Goal: Contribute content: Contribute content

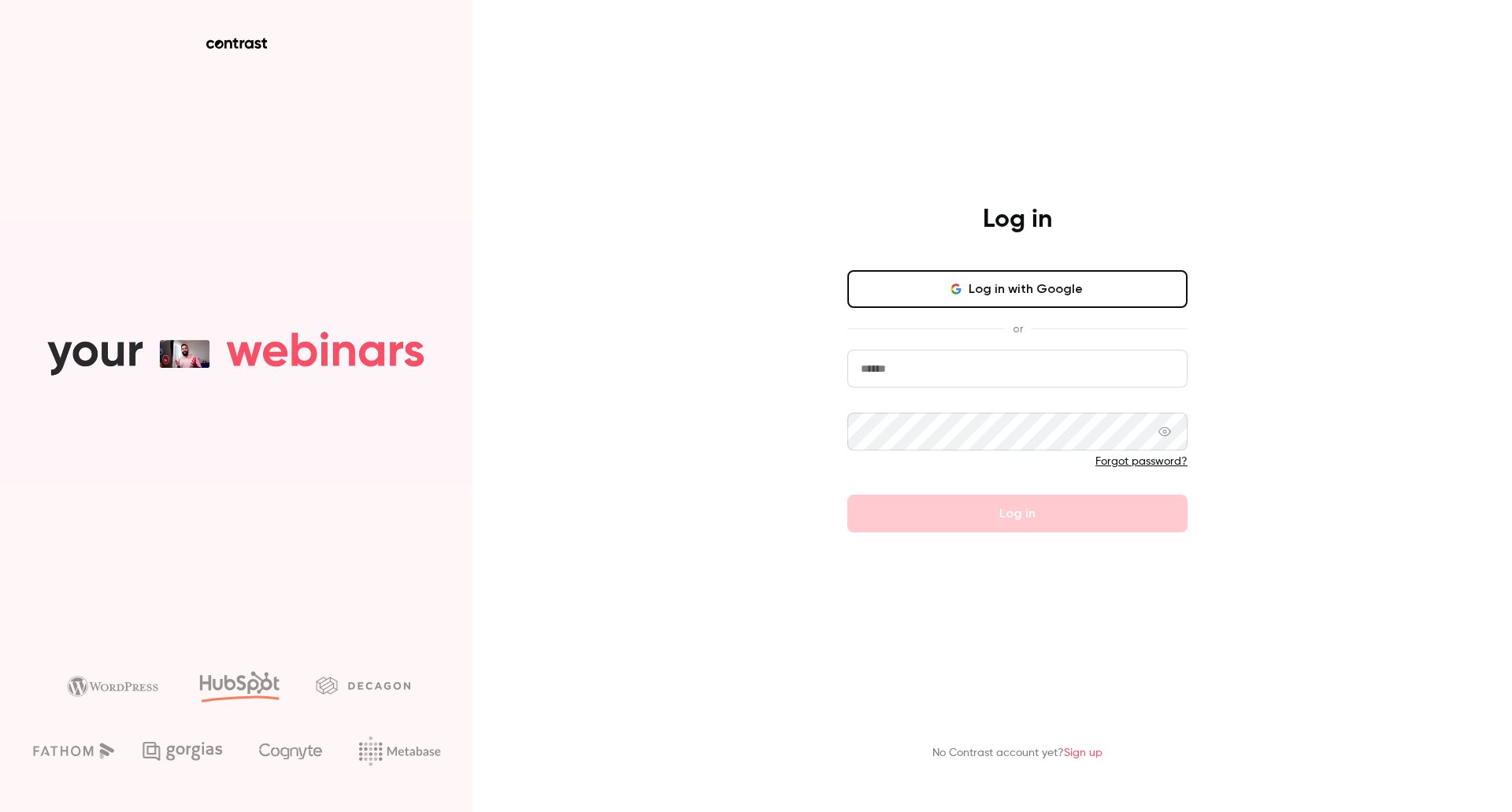
type input "**********"
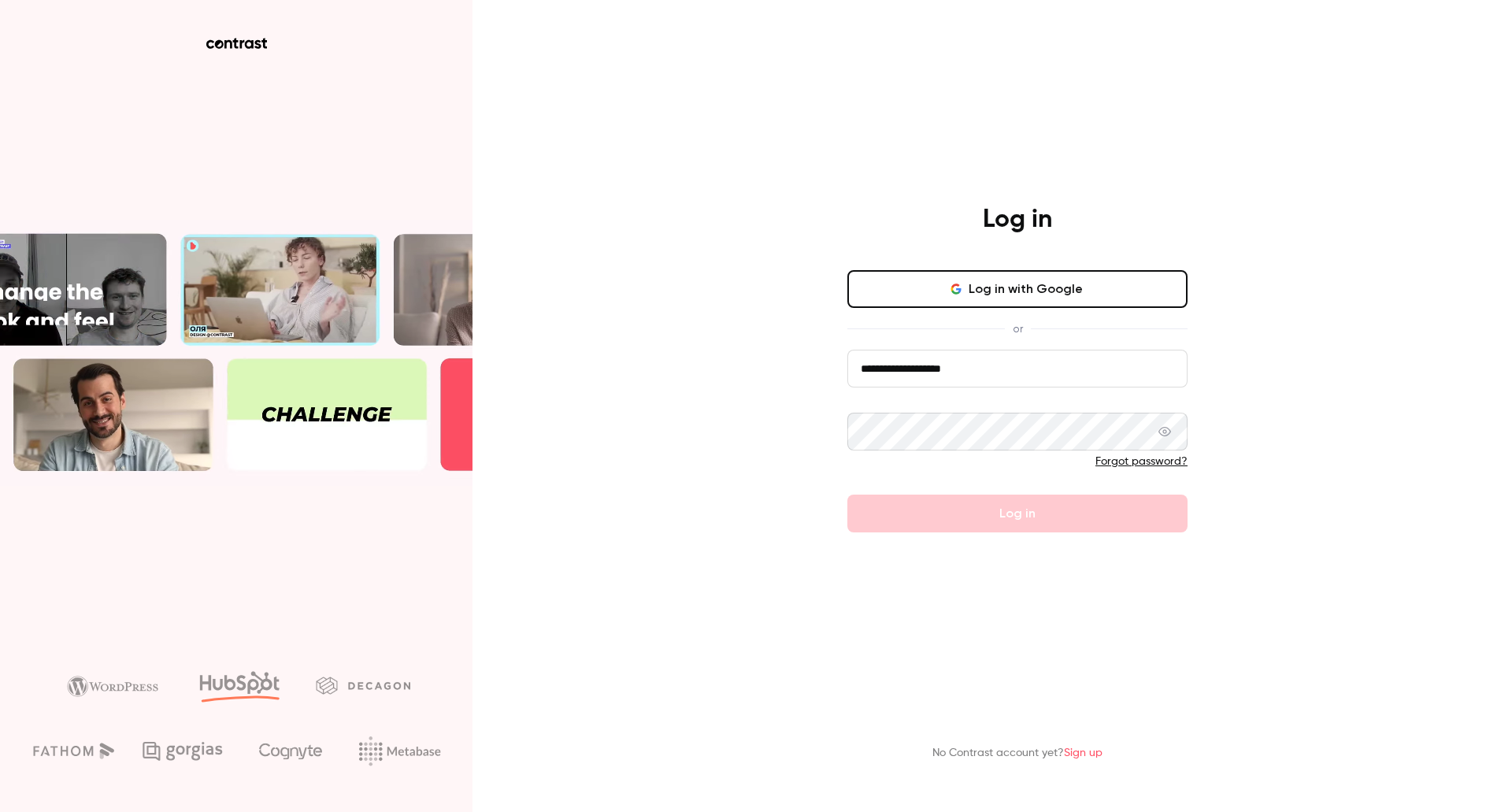
click at [1105, 370] on input "**********" at bounding box center [1017, 367] width 341 height 38
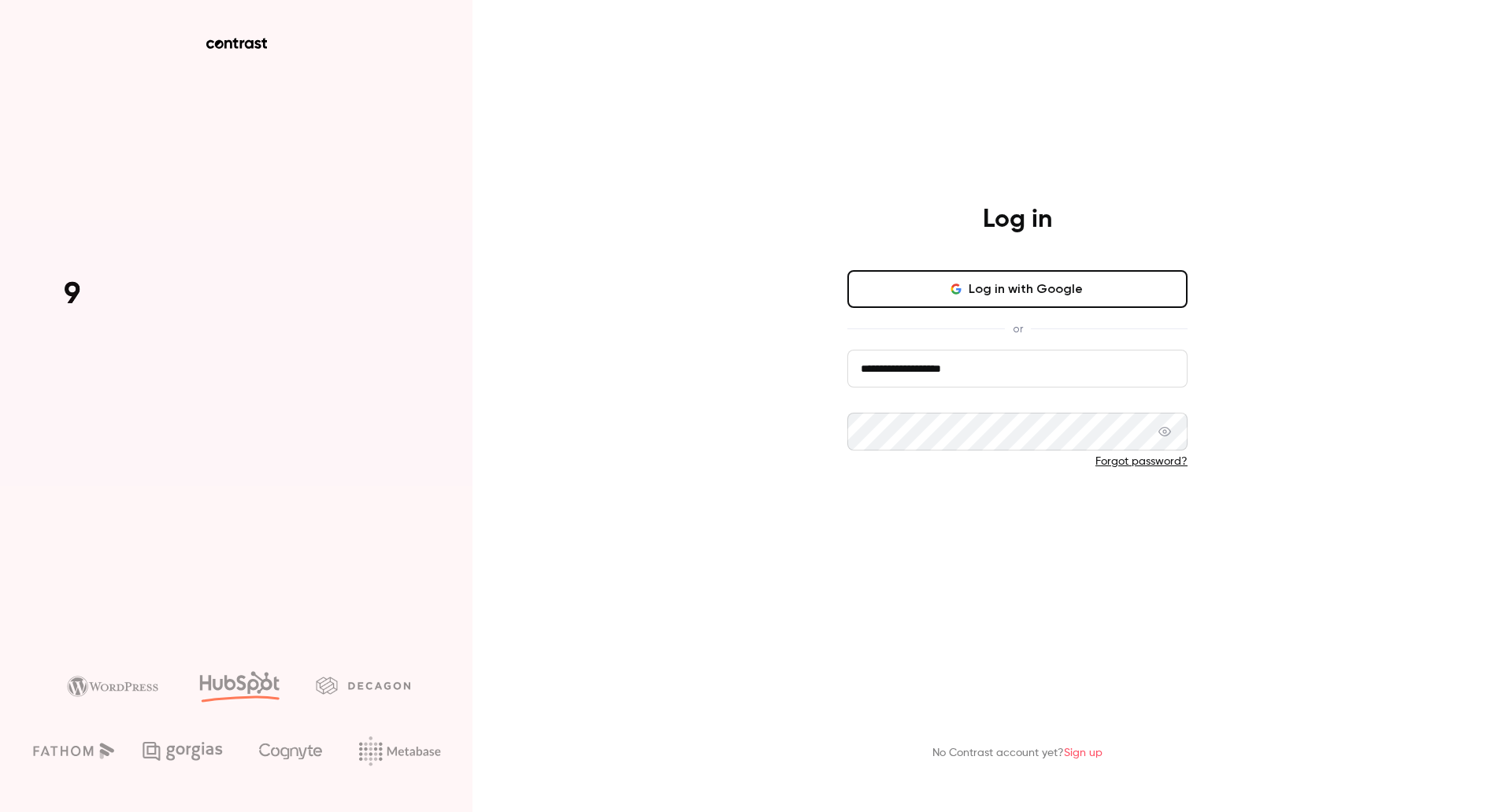
click at [1051, 501] on button "Log in" at bounding box center [1017, 513] width 341 height 38
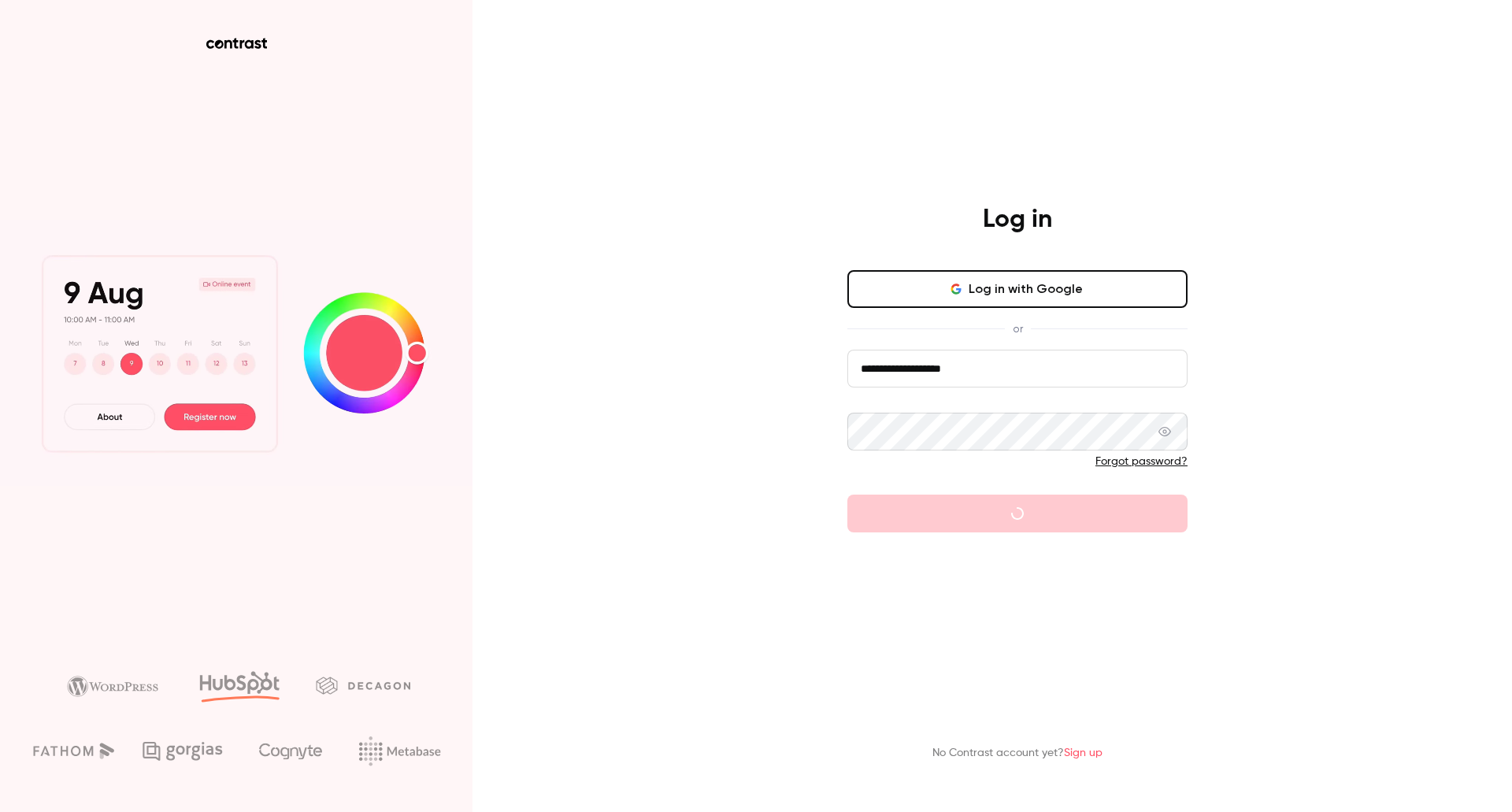
drag, startPoint x: 1485, startPoint y: 476, endPoint x: 1511, endPoint y: 469, distance: 26.9
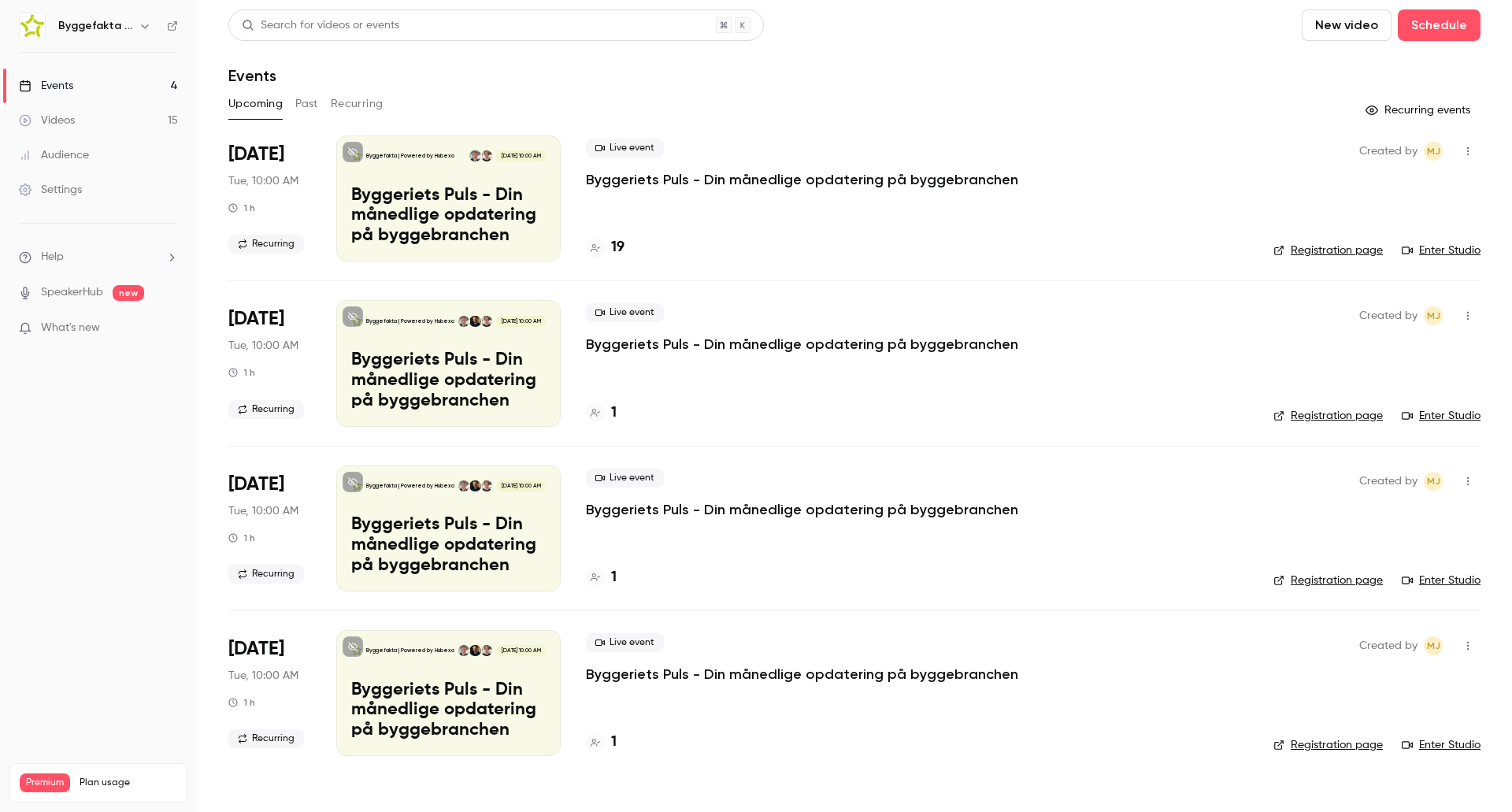
drag, startPoint x: 1511, startPoint y: 469, endPoint x: 989, endPoint y: 58, distance: 664.4
click at [989, 58] on header "Search for videos or events New video Schedule Events" at bounding box center [855, 47] width 1252 height 75
click at [100, 25] on h6 "Byggefakta | Powered by Hubexo" at bounding box center [95, 26] width 74 height 15
click at [139, 24] on icon "button" at bounding box center [145, 25] width 13 height 13
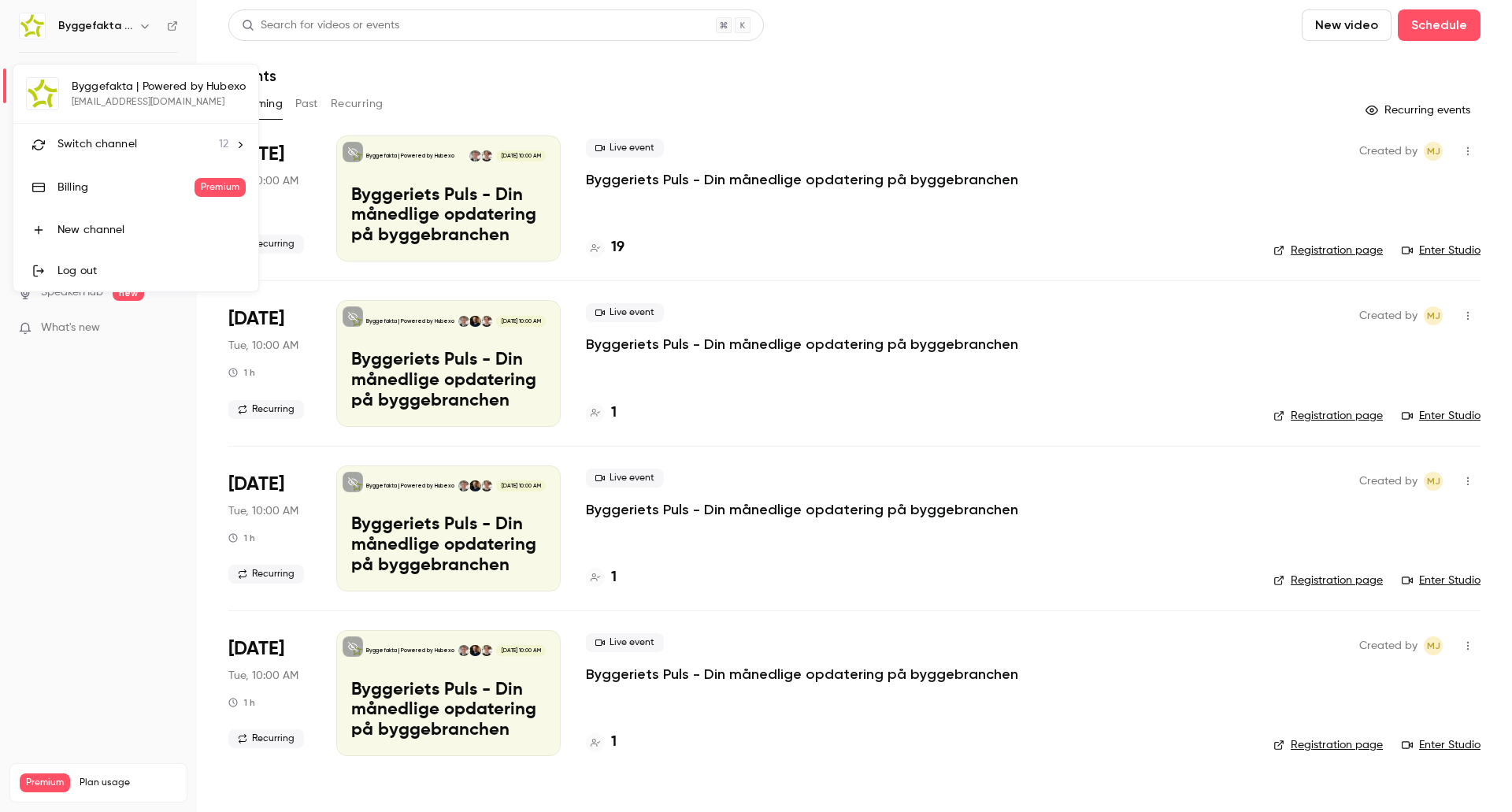
click at [148, 145] on div "Switch channel 12" at bounding box center [143, 144] width 171 height 16
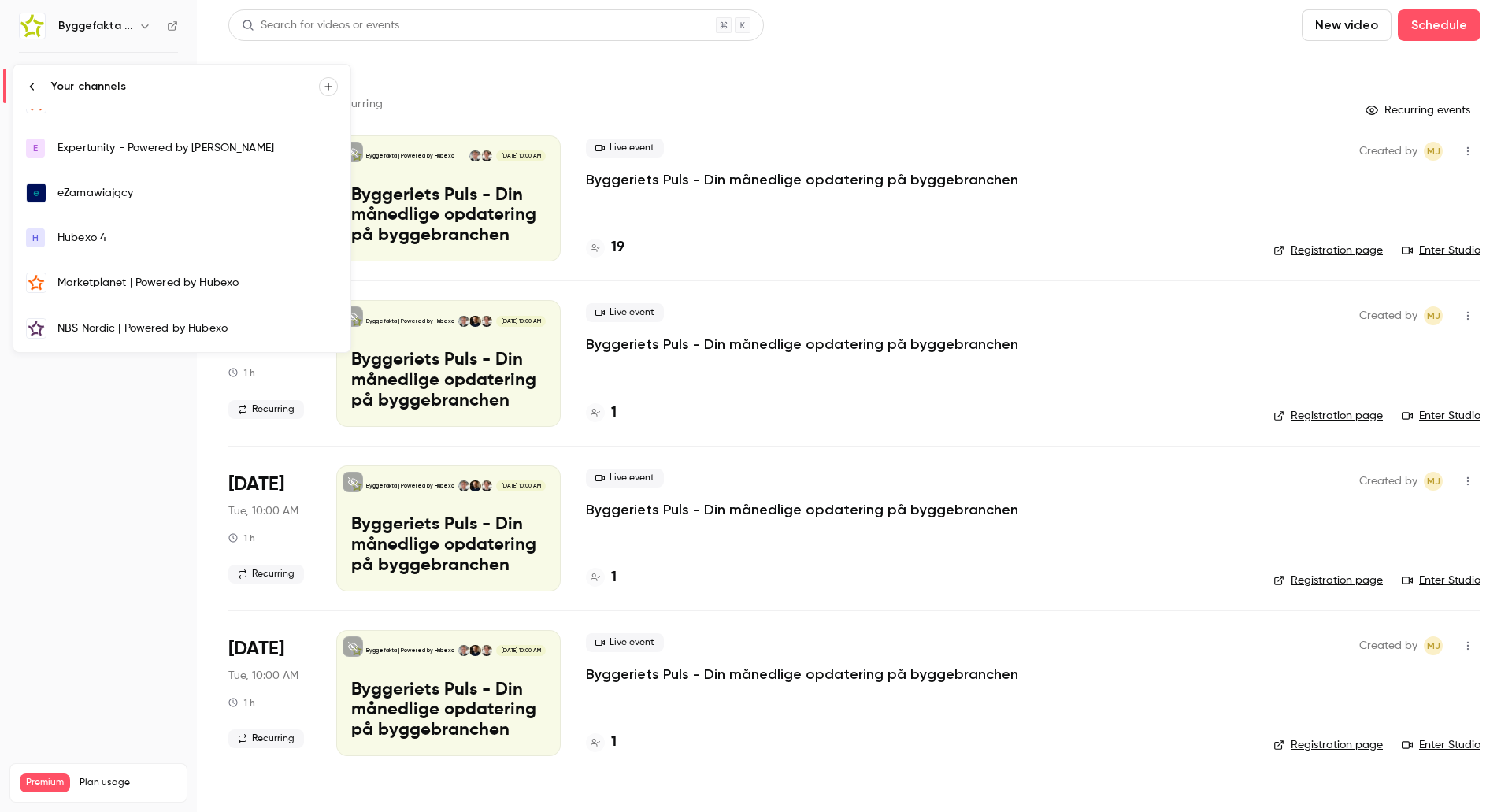
scroll to position [157, 0]
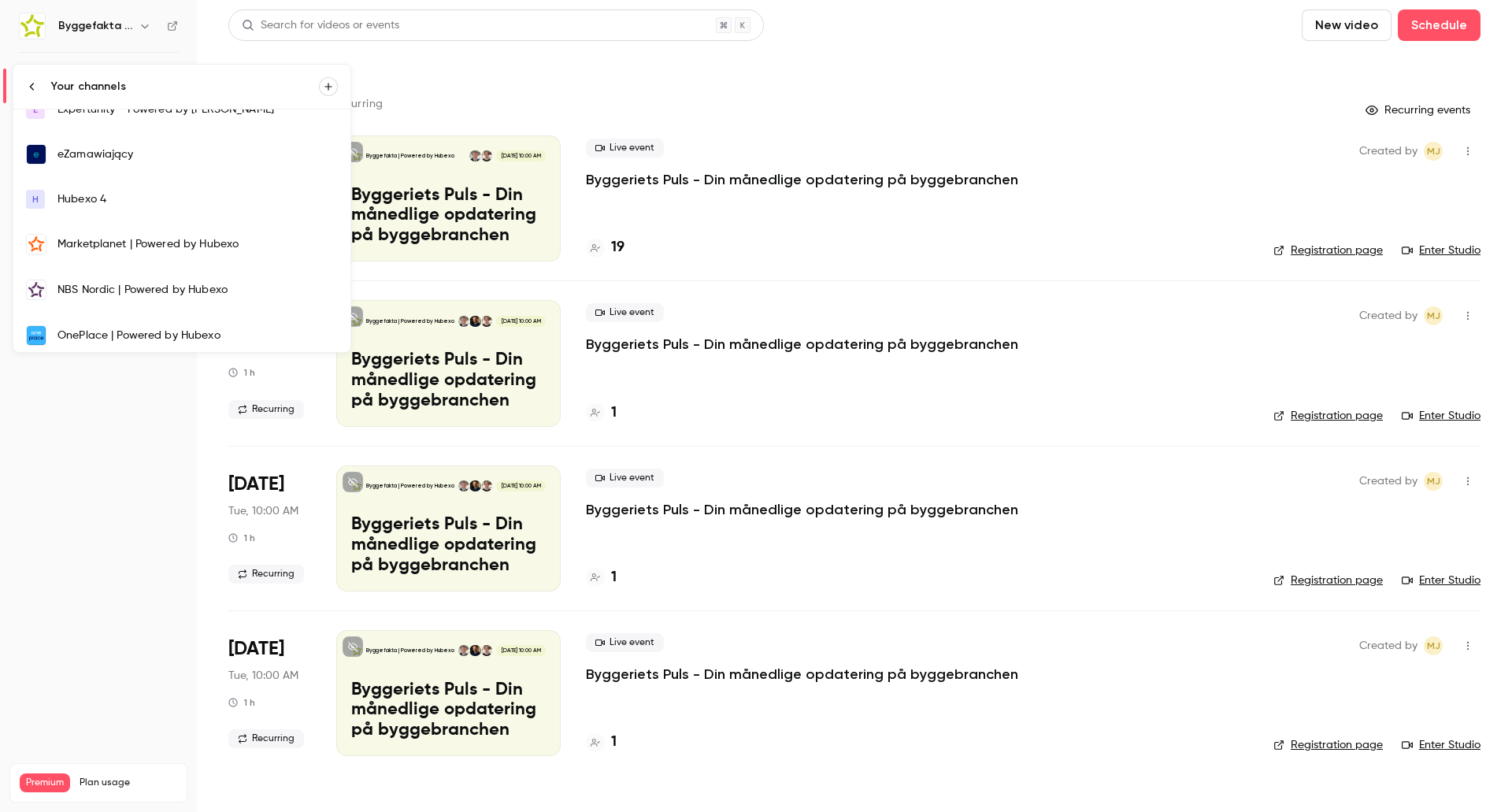
click at [144, 243] on div "Marketplanet | Powered by Hubexo" at bounding box center [198, 244] width 281 height 15
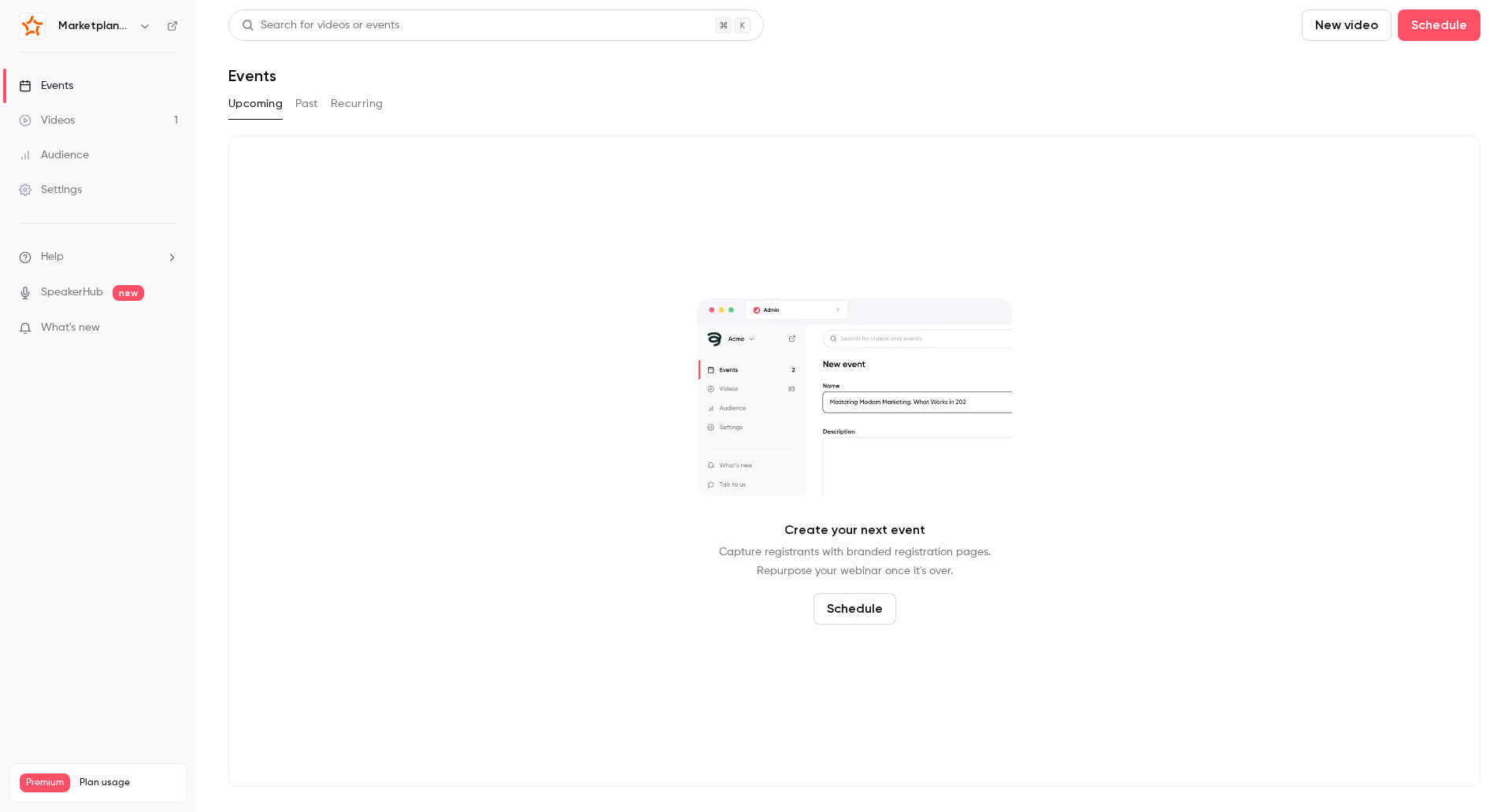
click at [134, 36] on div "Marketplanet | Powered by Hubexo" at bounding box center [98, 26] width 159 height 27
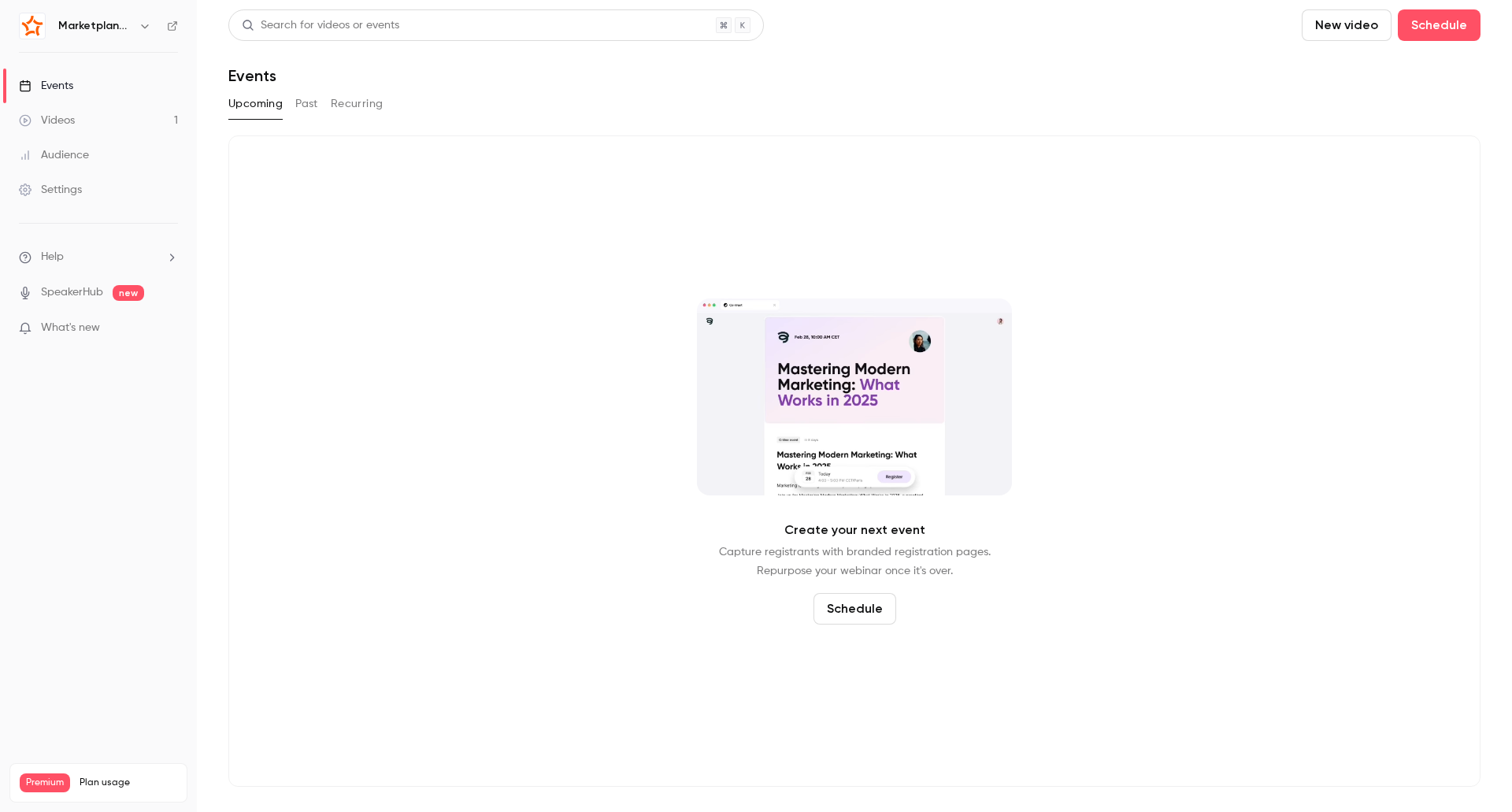
click at [139, 23] on button "button" at bounding box center [145, 26] width 19 height 19
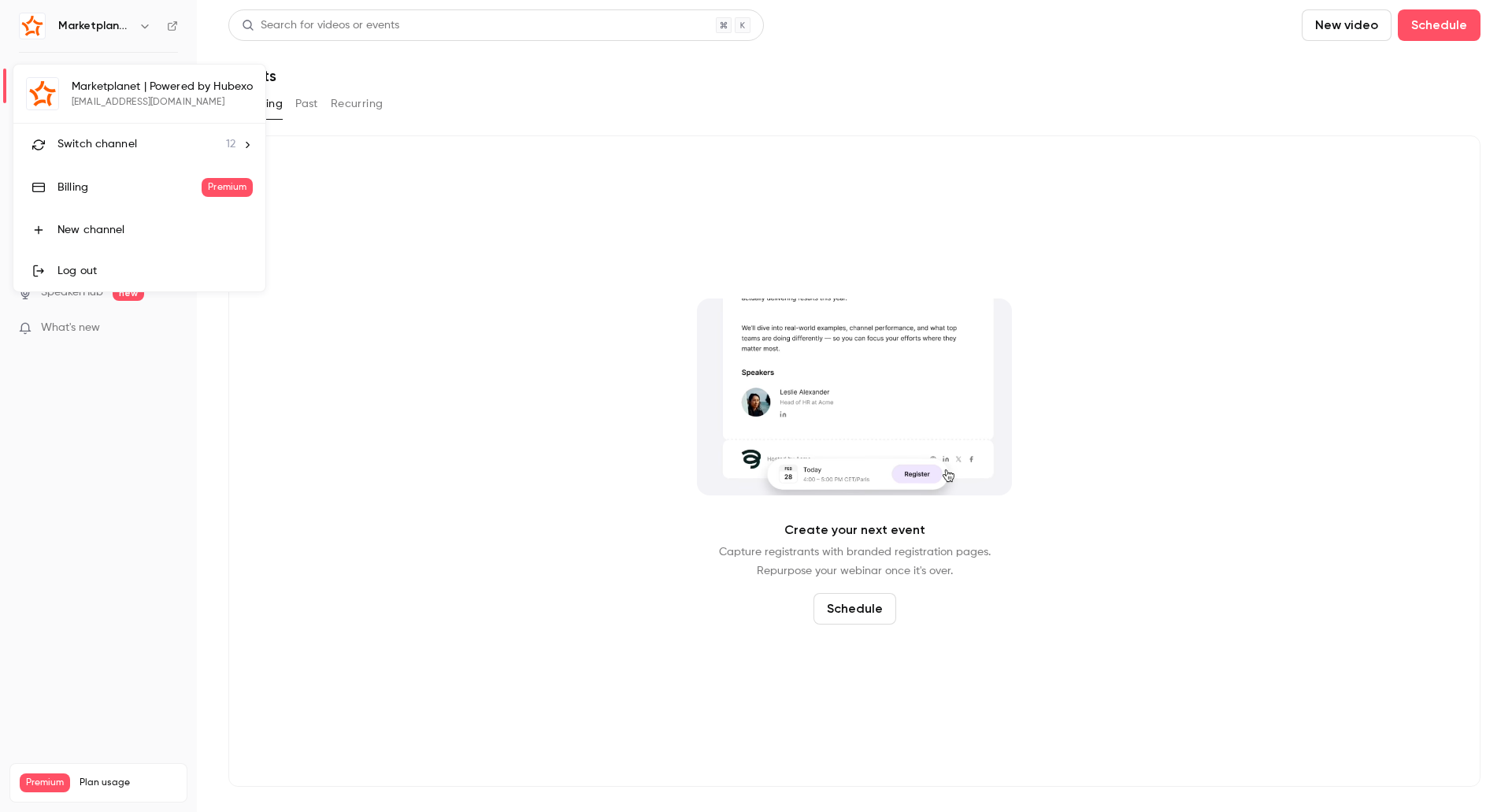
click at [165, 131] on li "Switch channel 12" at bounding box center [139, 144] width 252 height 41
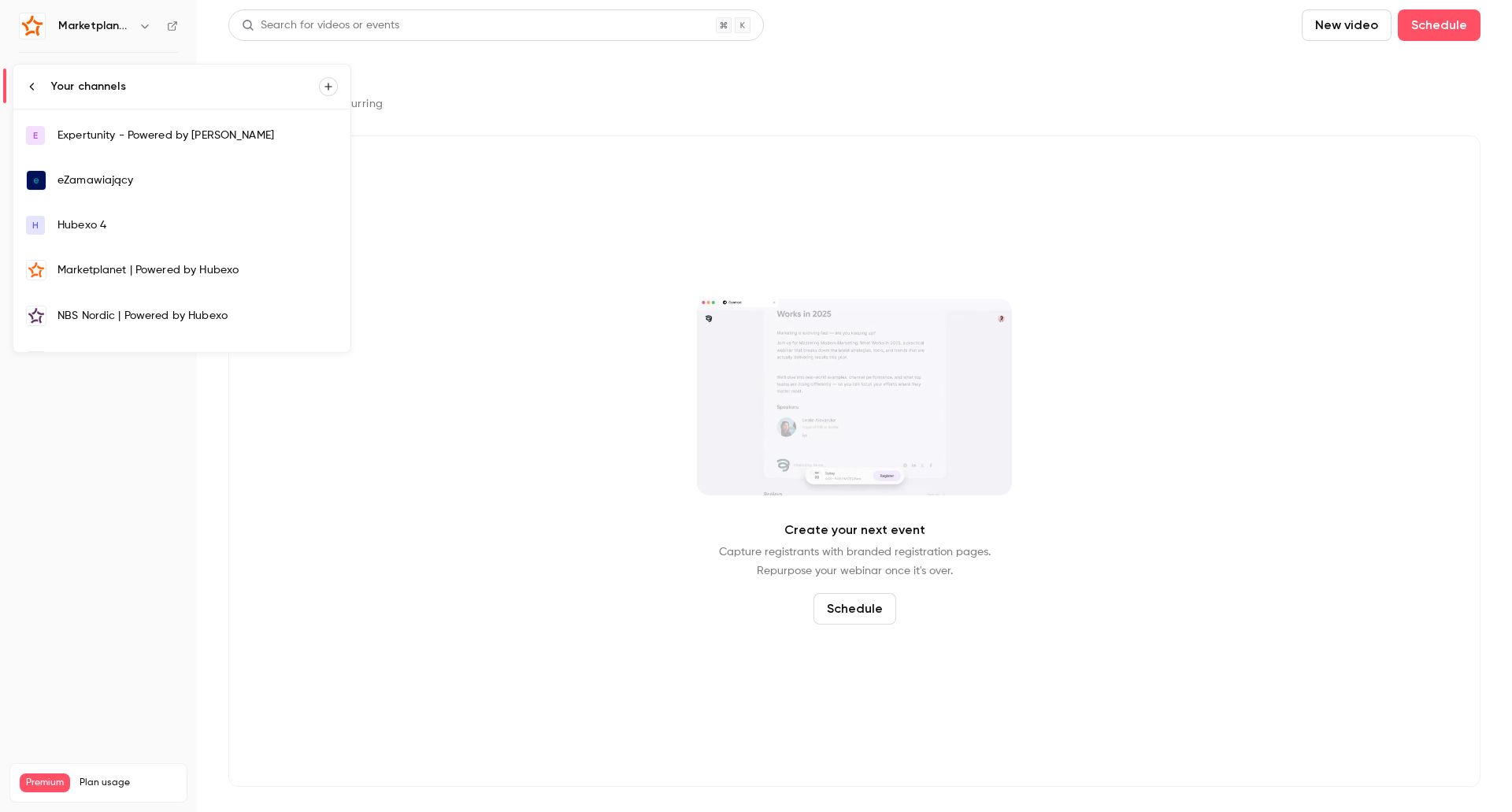
scroll to position [157, 0]
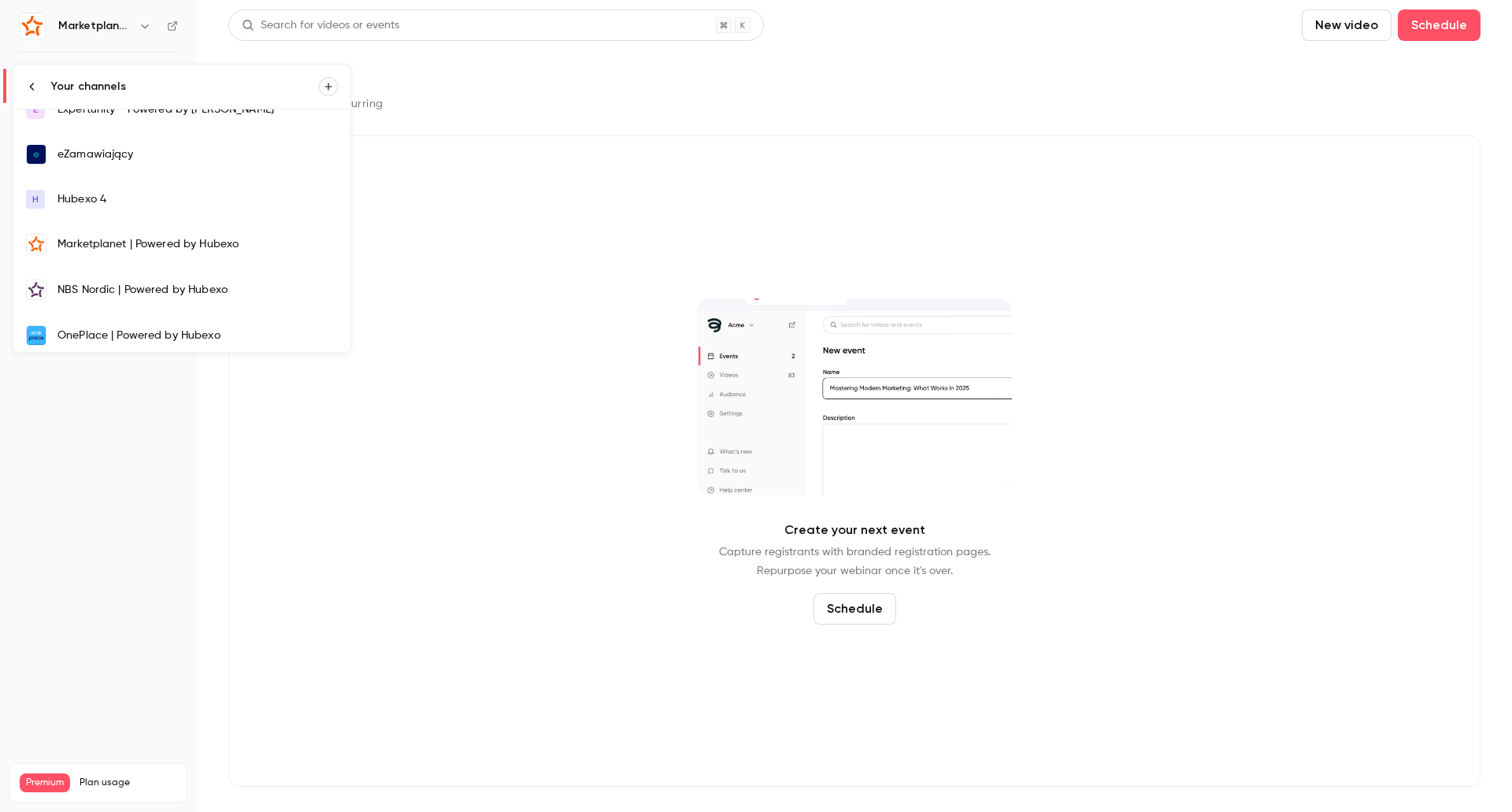
click at [124, 170] on link "eZamawiający" at bounding box center [181, 153] width 337 height 45
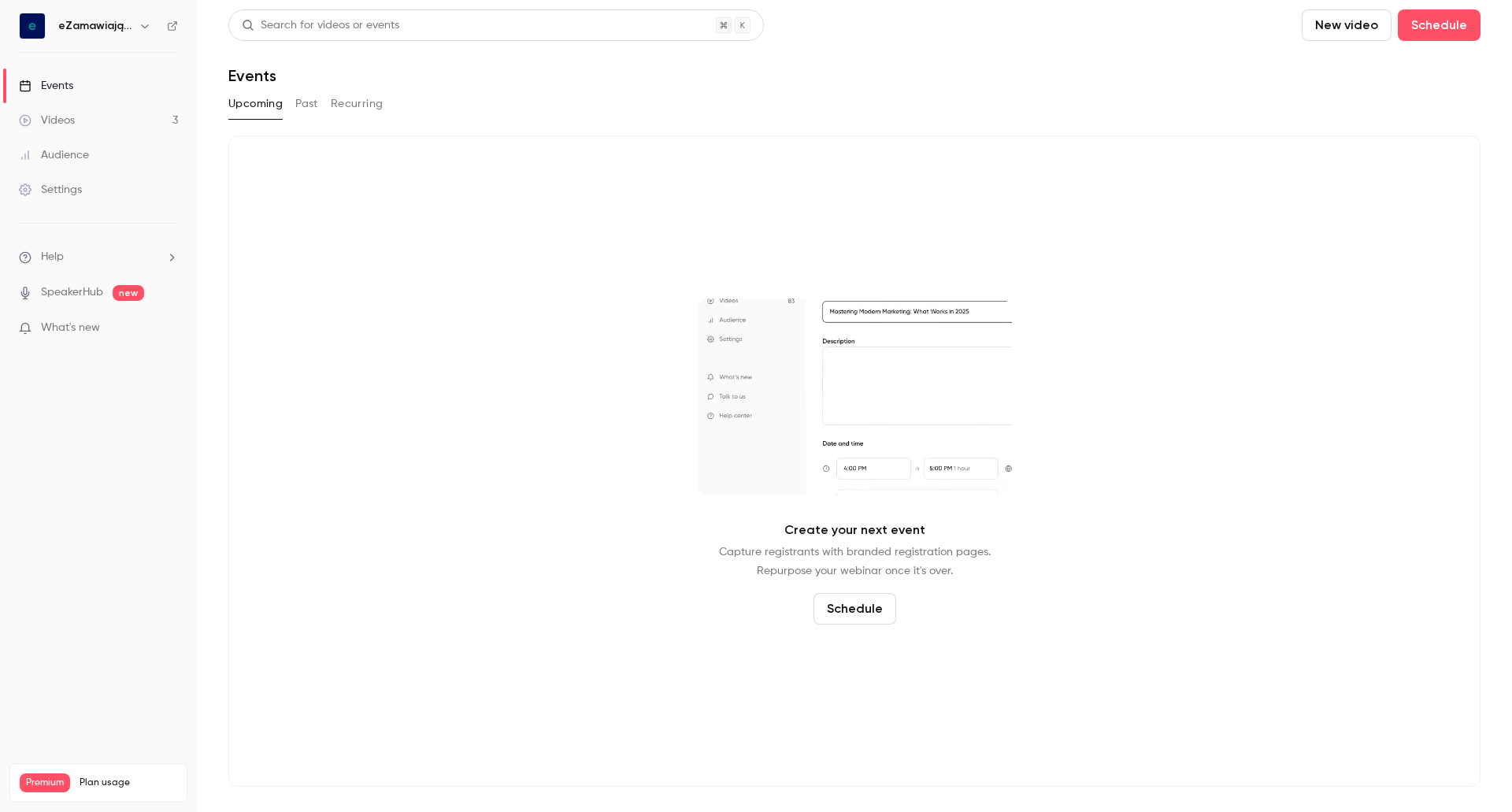
click at [1361, 20] on button "New video" at bounding box center [1346, 25] width 90 height 32
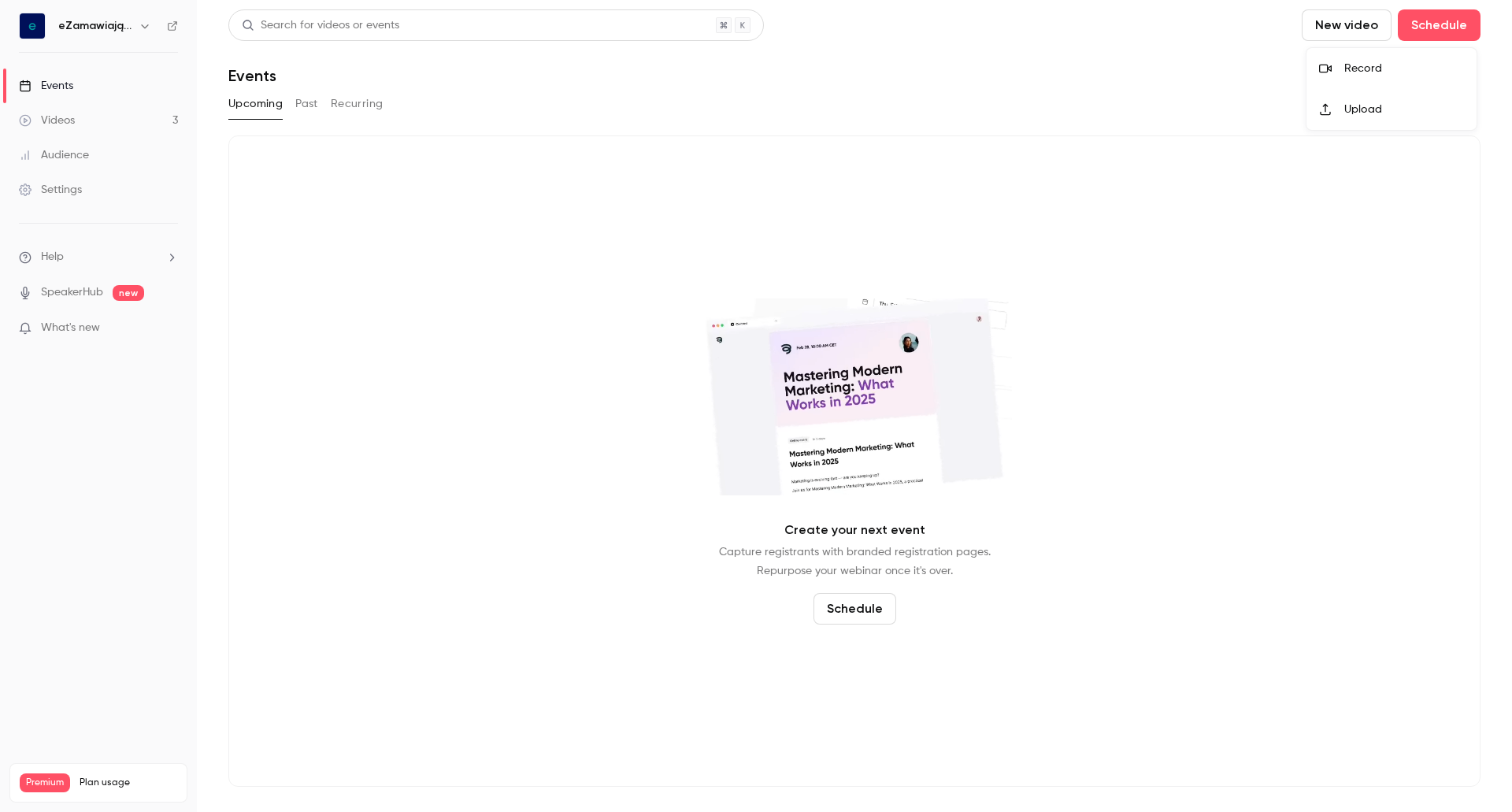
click at [1372, 97] on li "Upload" at bounding box center [1391, 109] width 170 height 41
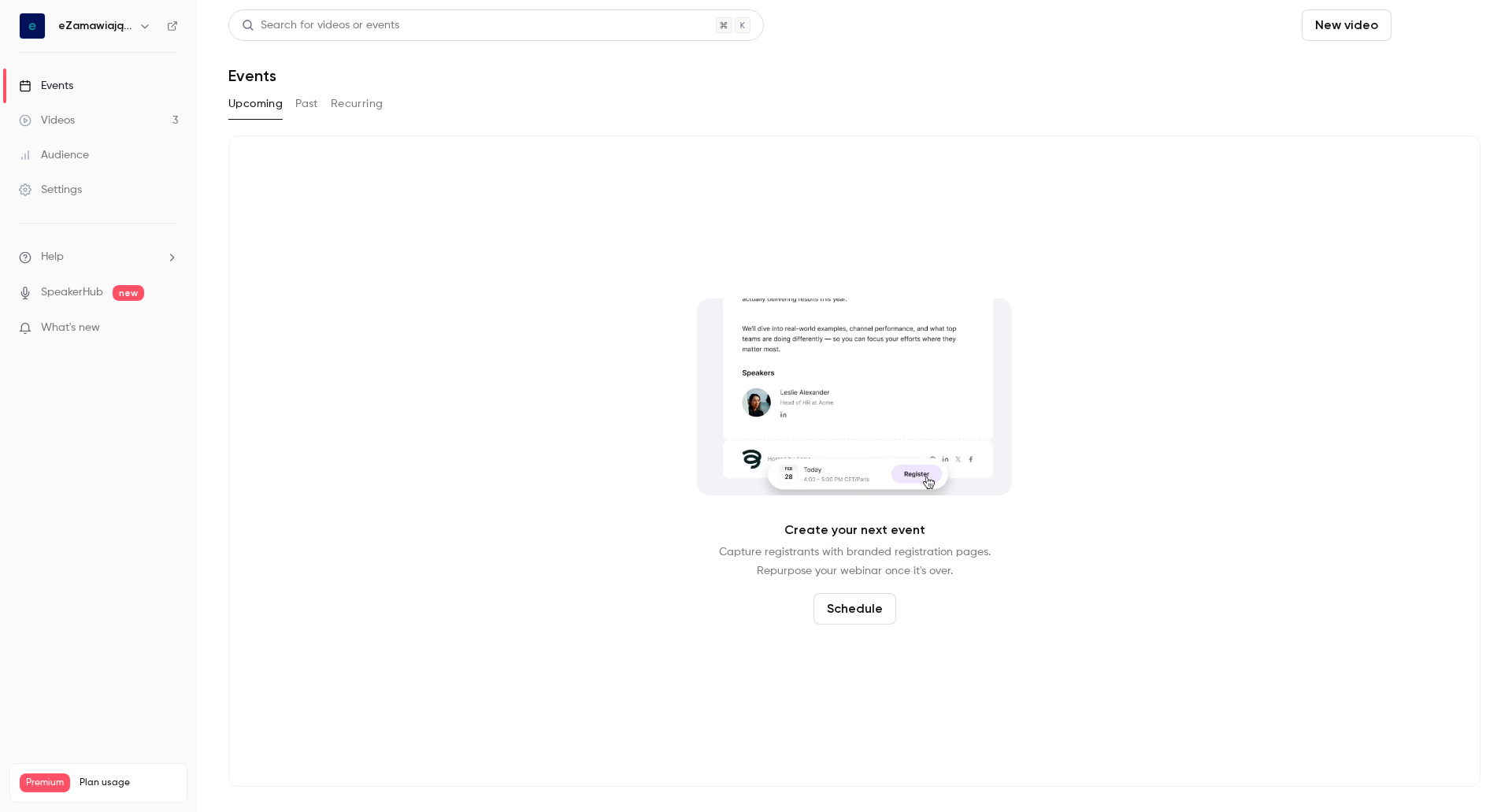
click at [1468, 19] on button "Schedule" at bounding box center [1440, 25] width 83 height 32
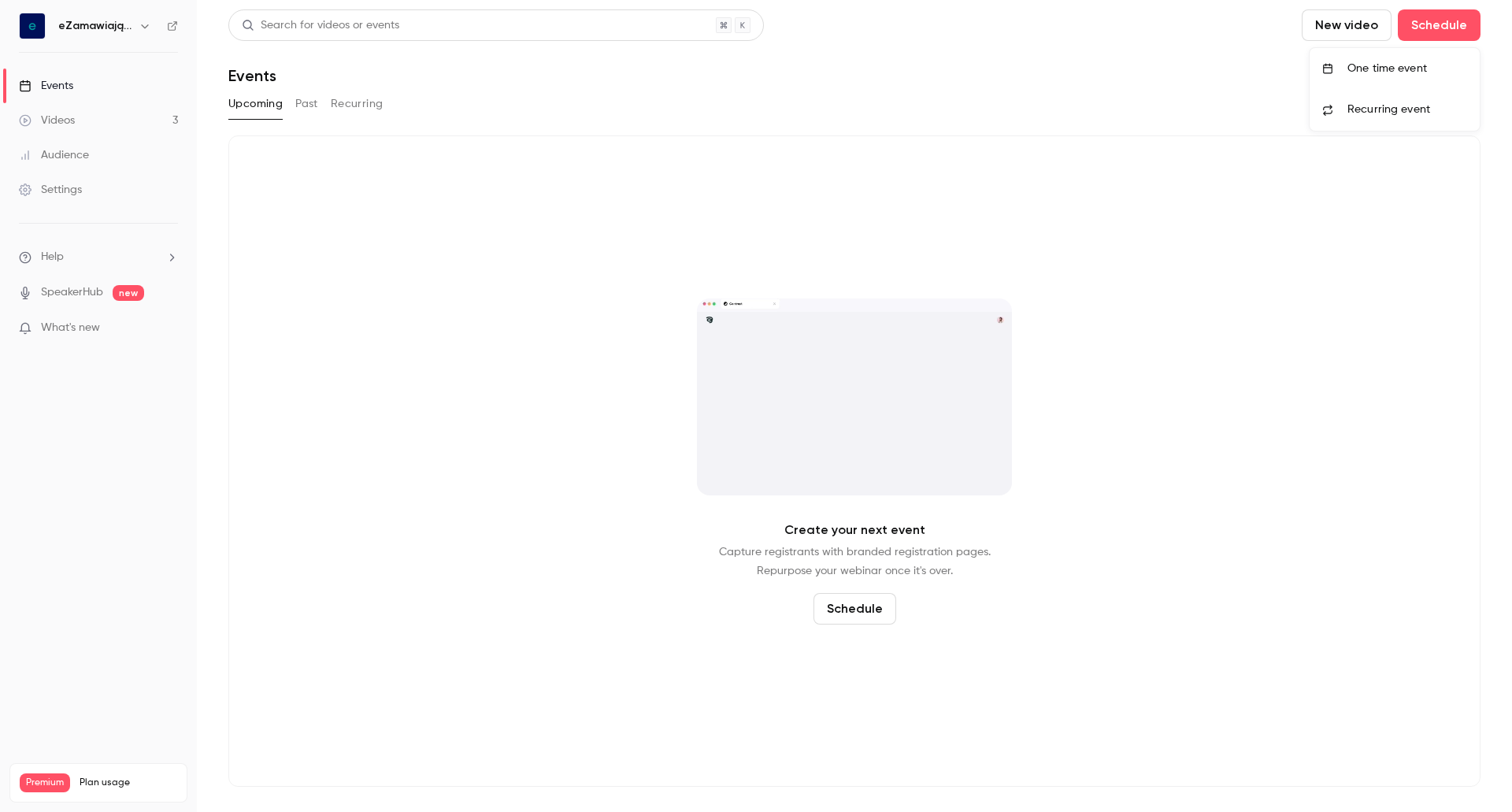
click at [1339, 37] on div at bounding box center [756, 406] width 1512 height 812
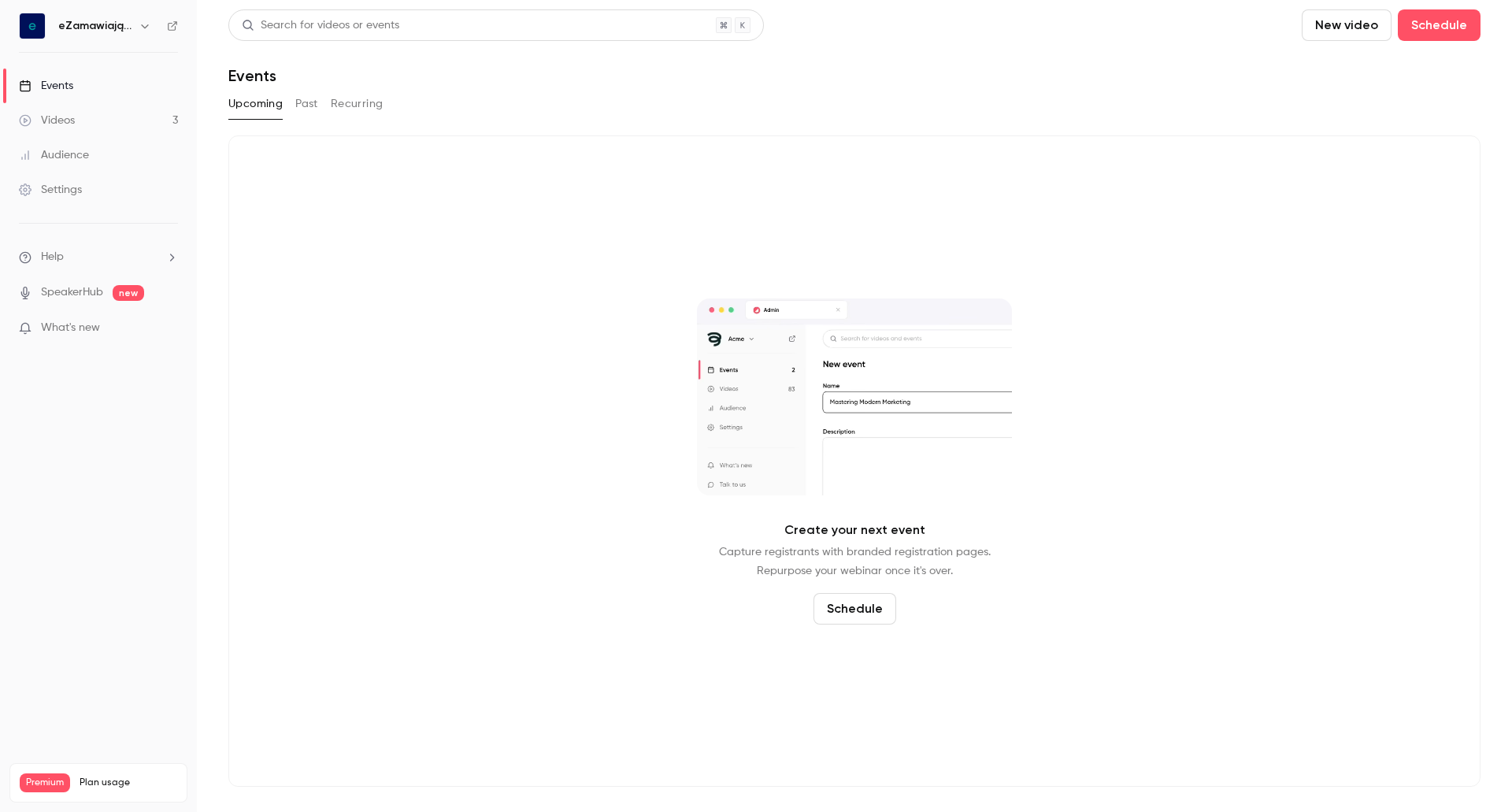
click at [1340, 29] on button "New video" at bounding box center [1346, 25] width 90 height 32
click at [1392, 113] on div "Upload" at bounding box center [1404, 109] width 120 height 15
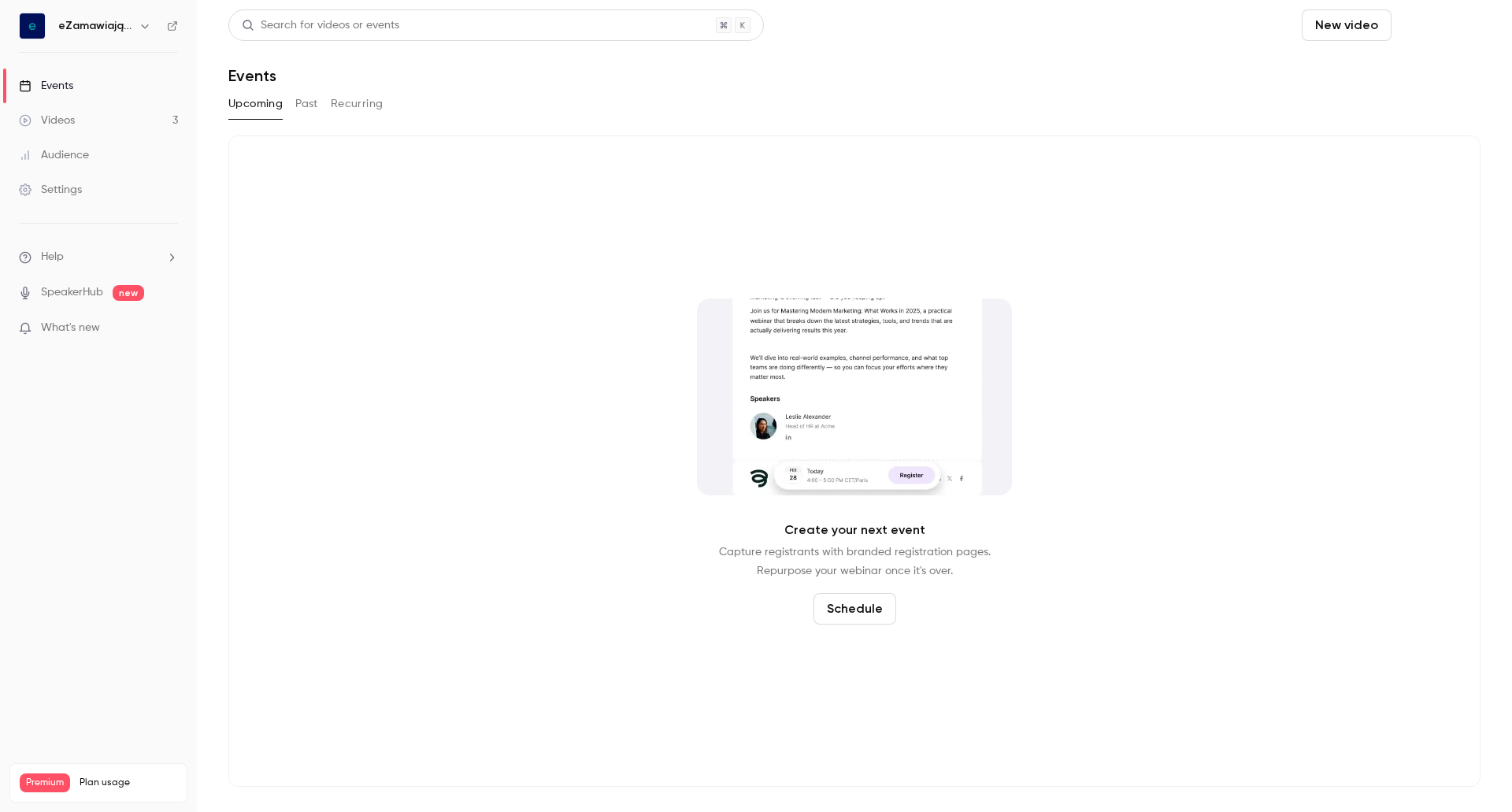
click at [1415, 32] on button "Schedule" at bounding box center [1440, 25] width 83 height 32
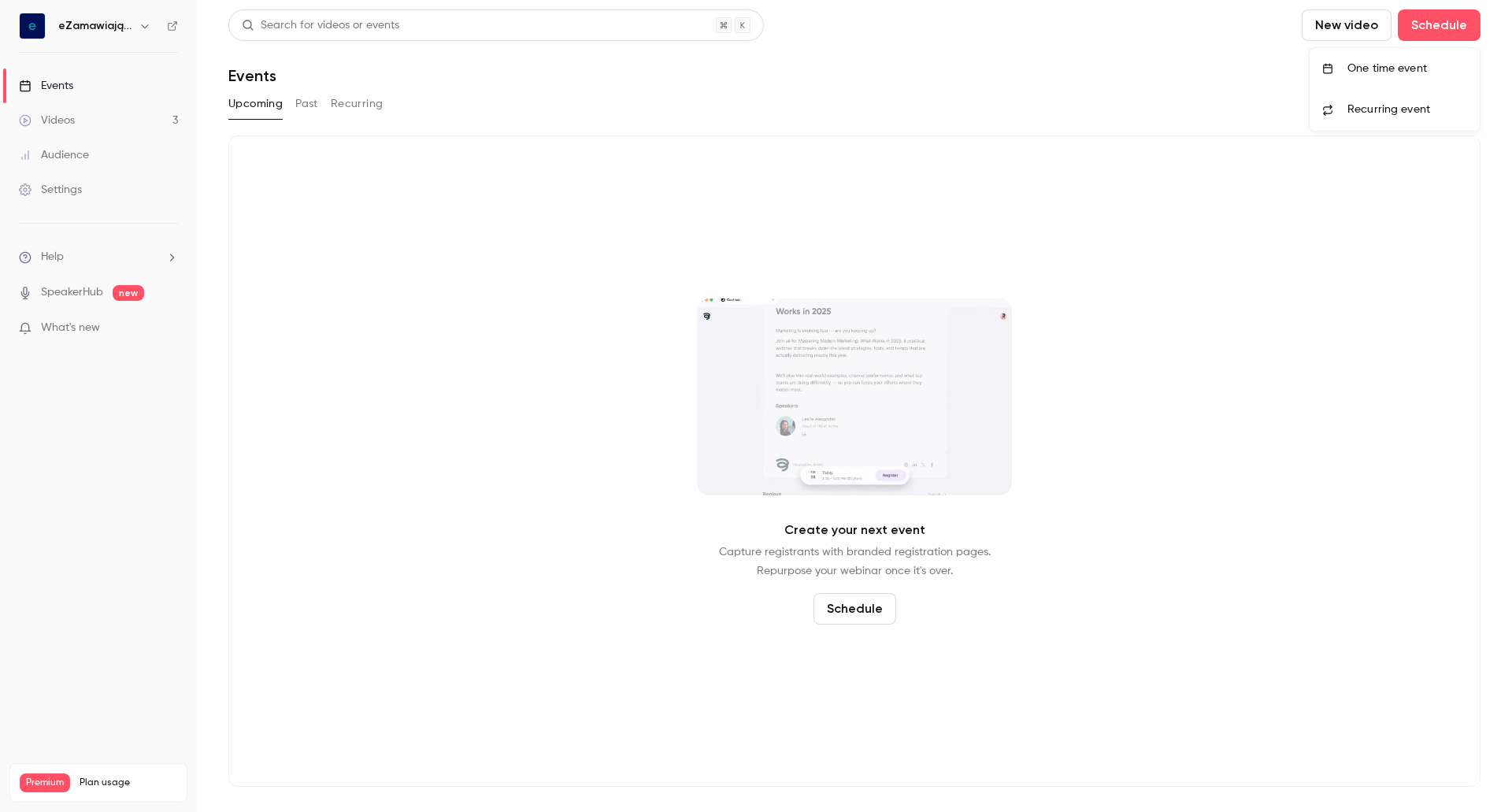
click at [1342, 14] on div at bounding box center [756, 406] width 1512 height 812
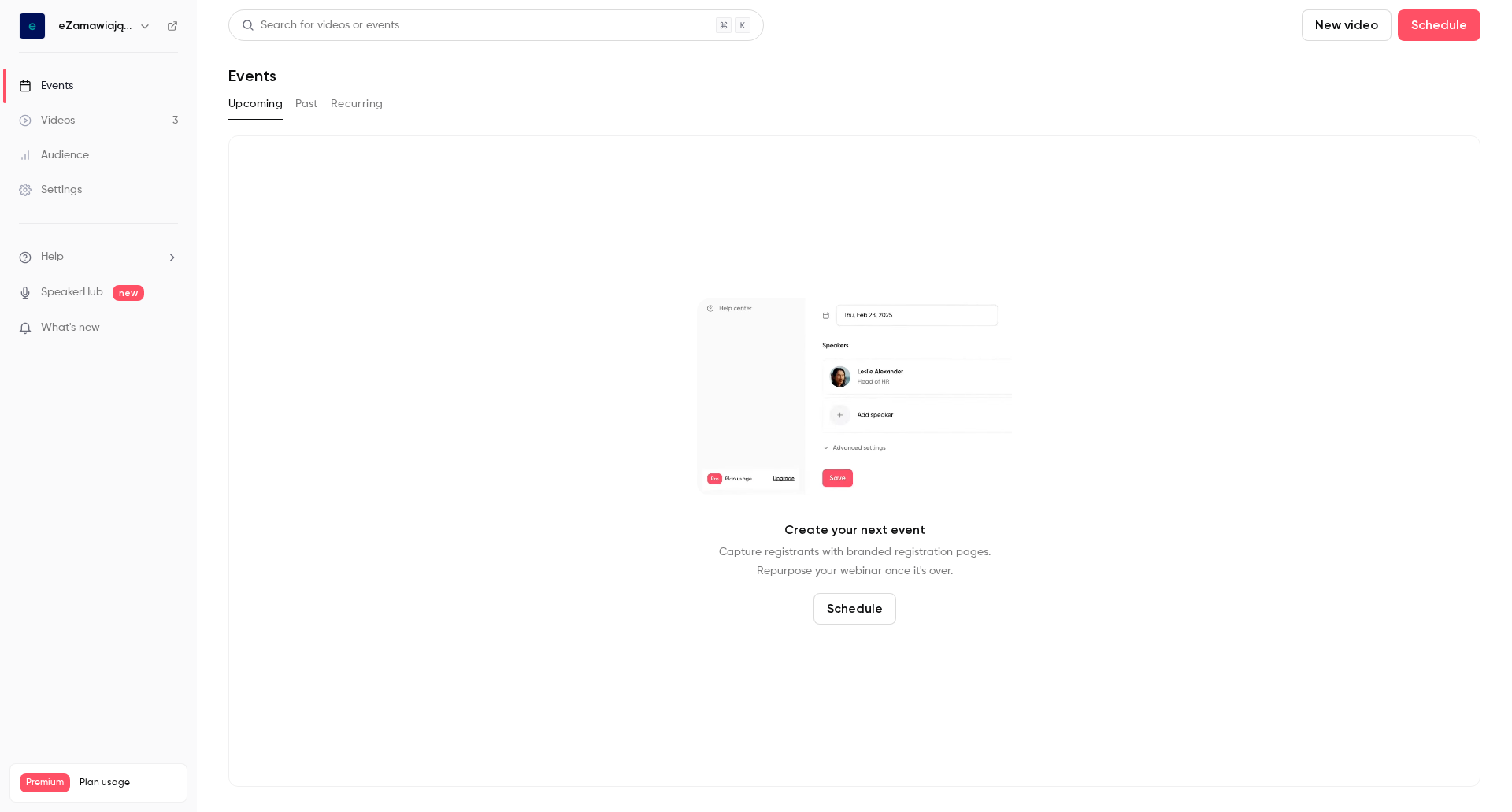
click at [1341, 23] on button "New video" at bounding box center [1346, 25] width 90 height 32
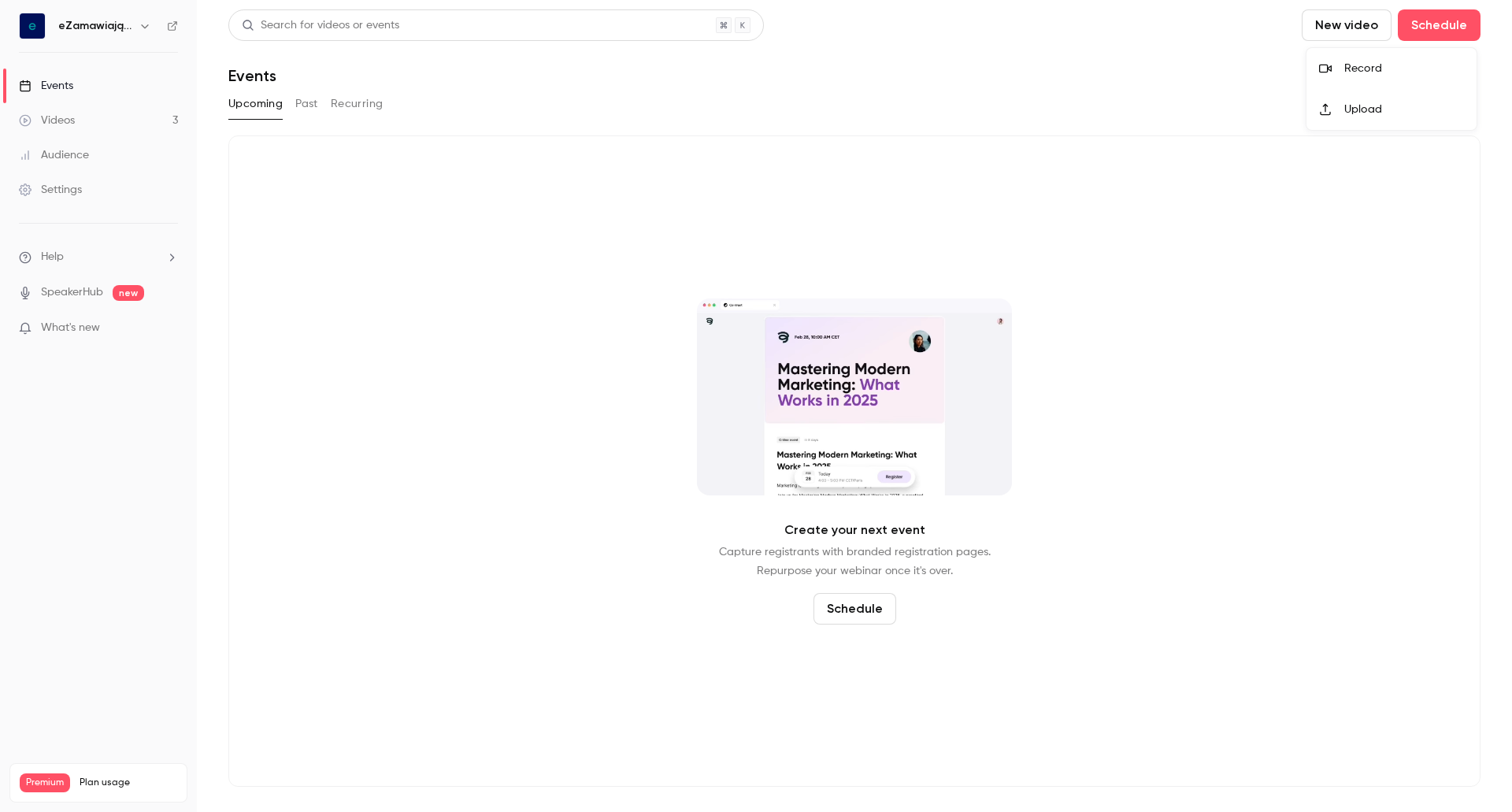
click at [1343, 108] on div at bounding box center [1332, 109] width 25 height 13
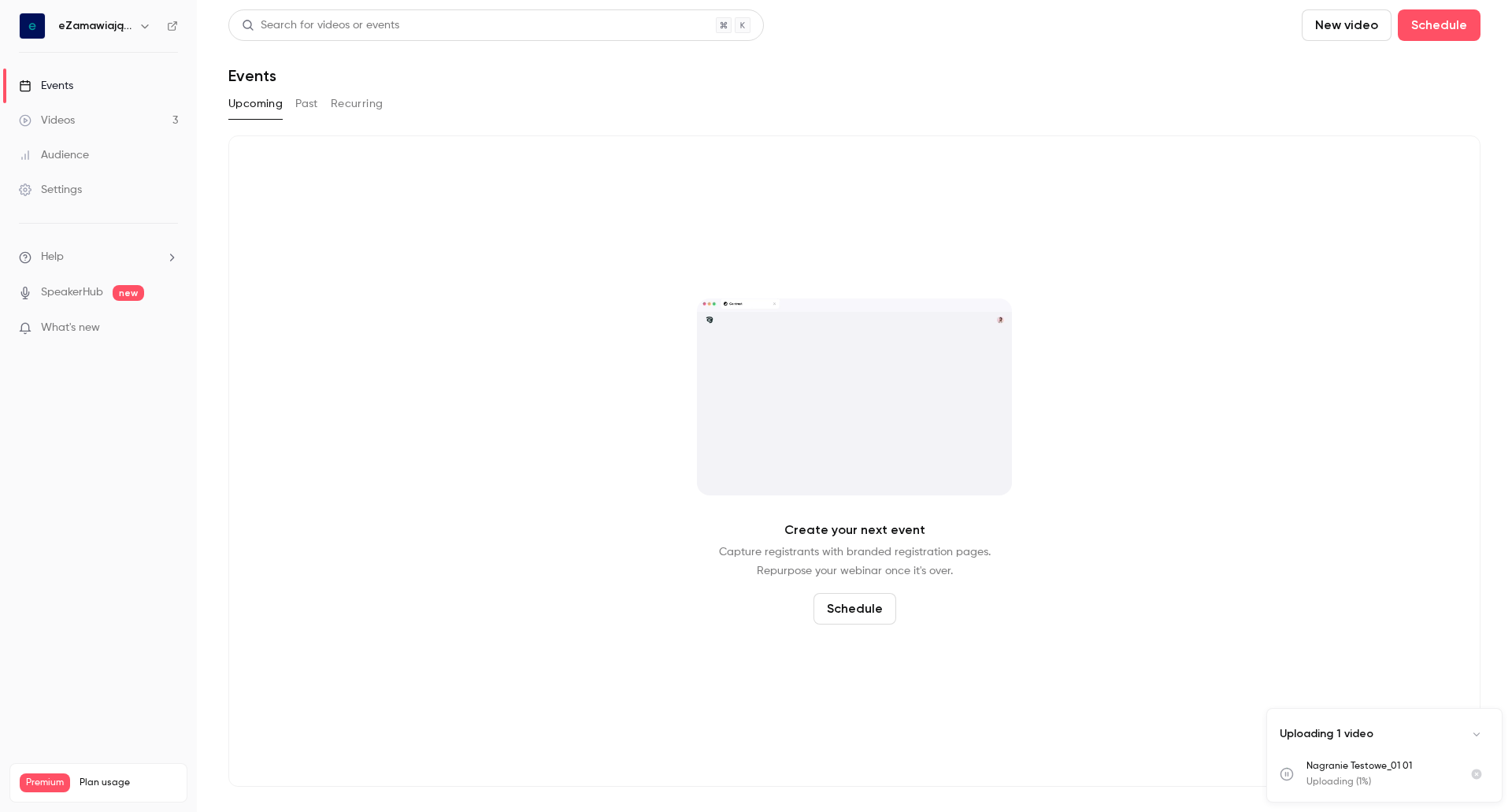
click at [1389, 744] on div "Uploading 1 video" at bounding box center [1384, 734] width 234 height 50
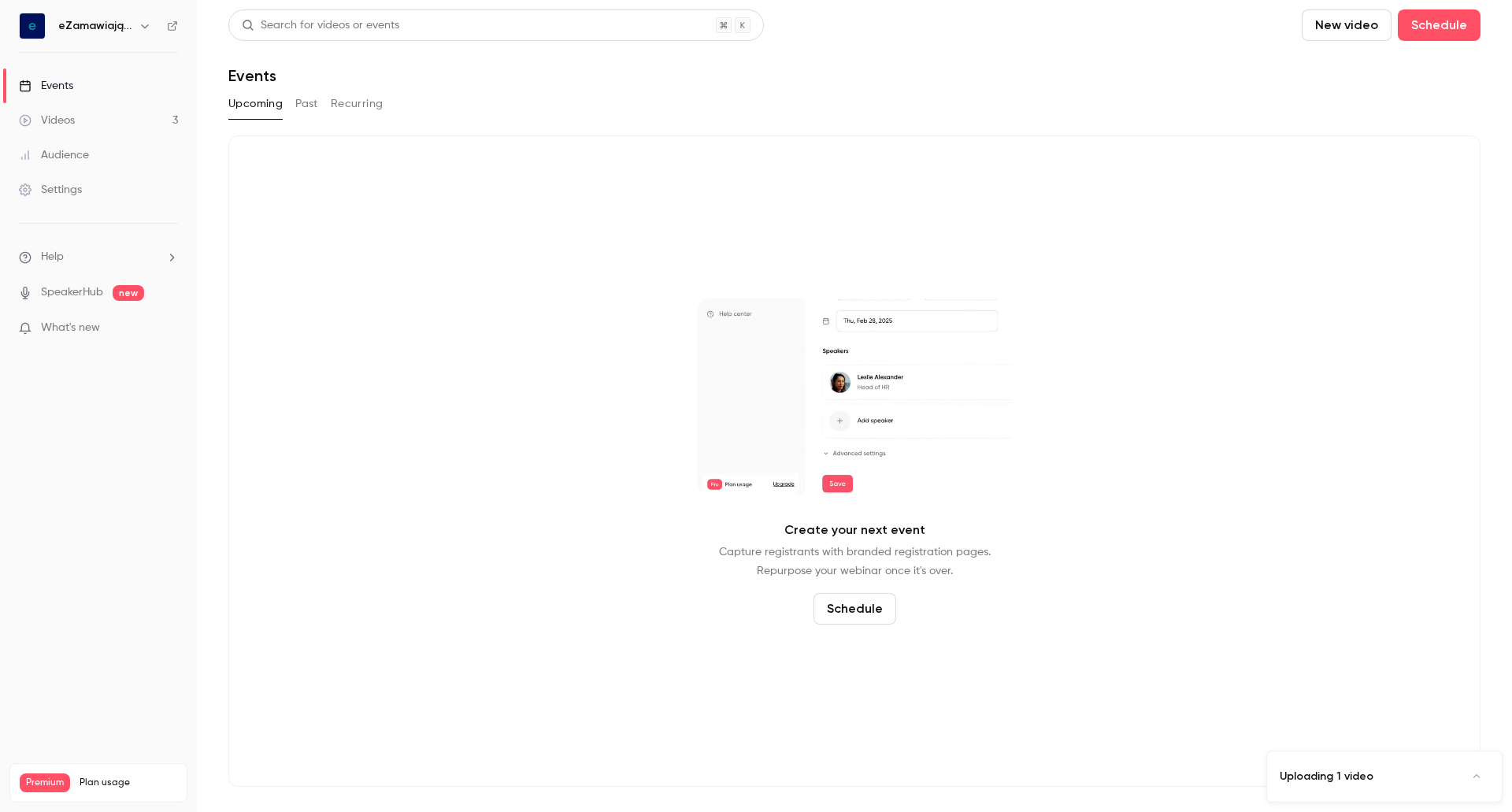
click at [1368, 773] on p "Uploading 1 video" at bounding box center [1326, 776] width 94 height 15
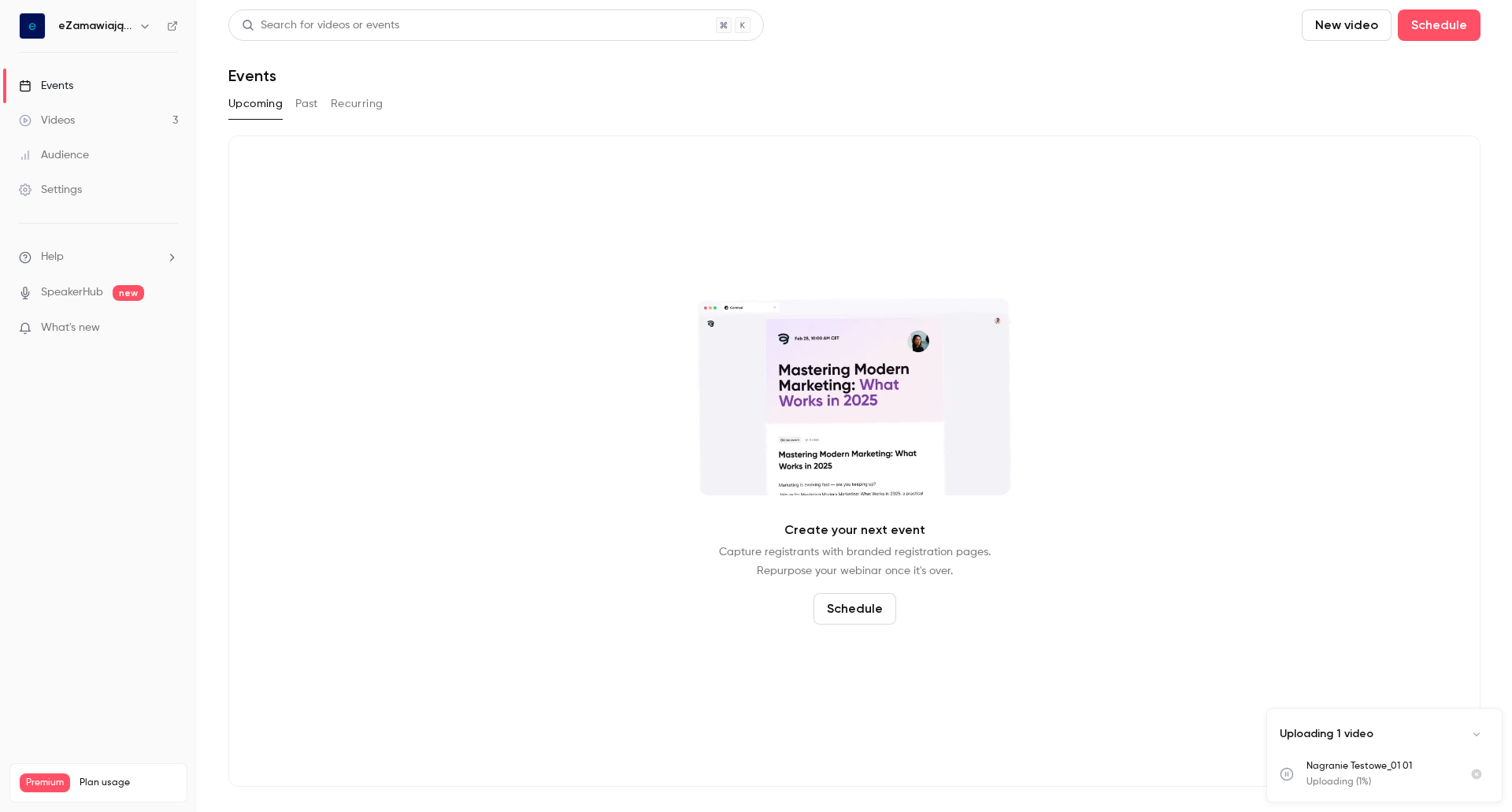
click at [1337, 765] on p "Nagranie Testowe_01 01" at bounding box center [1379, 766] width 145 height 14
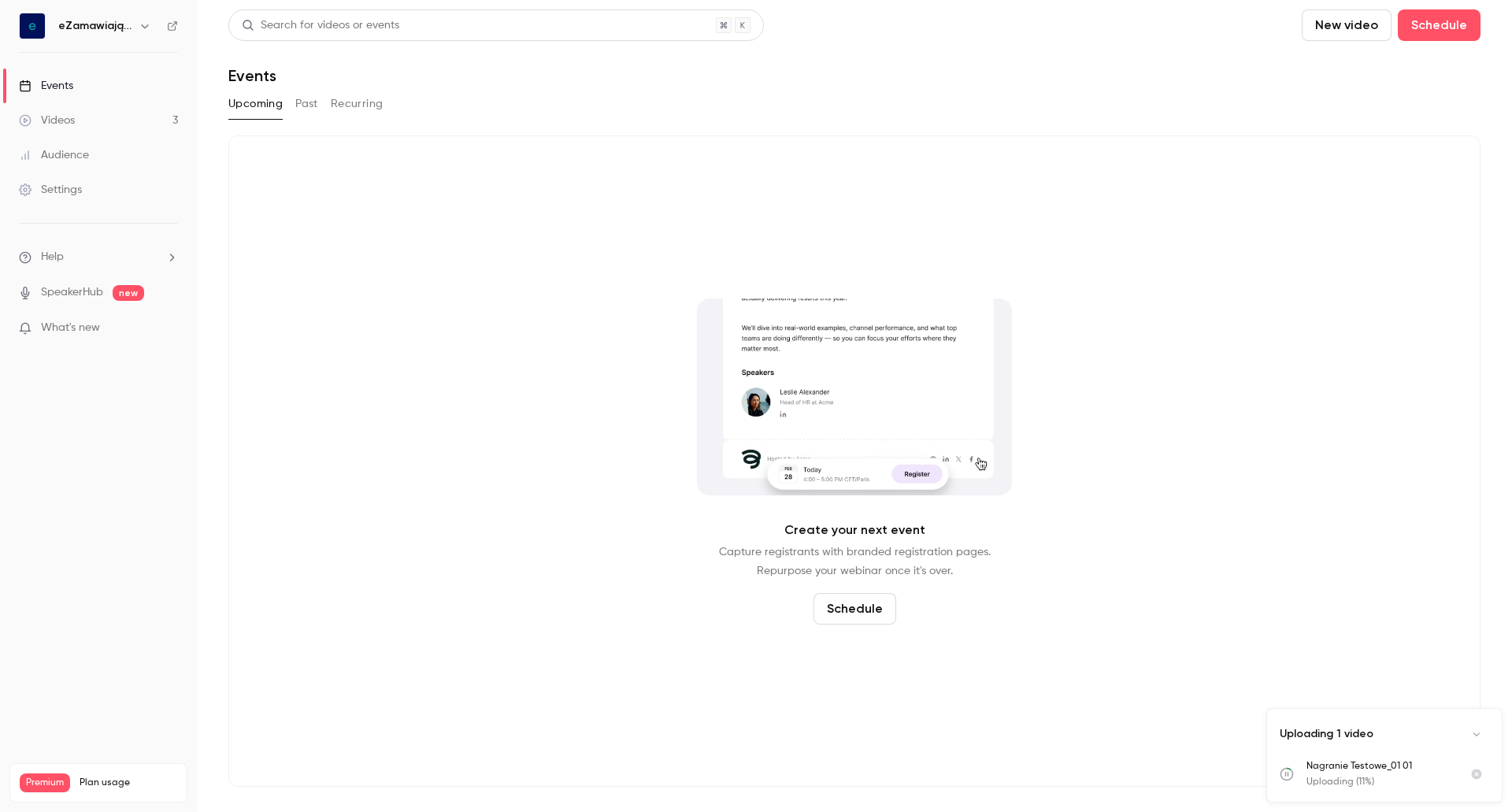
click at [1436, 726] on div "Uploading 1 video" at bounding box center [1384, 734] width 234 height 50
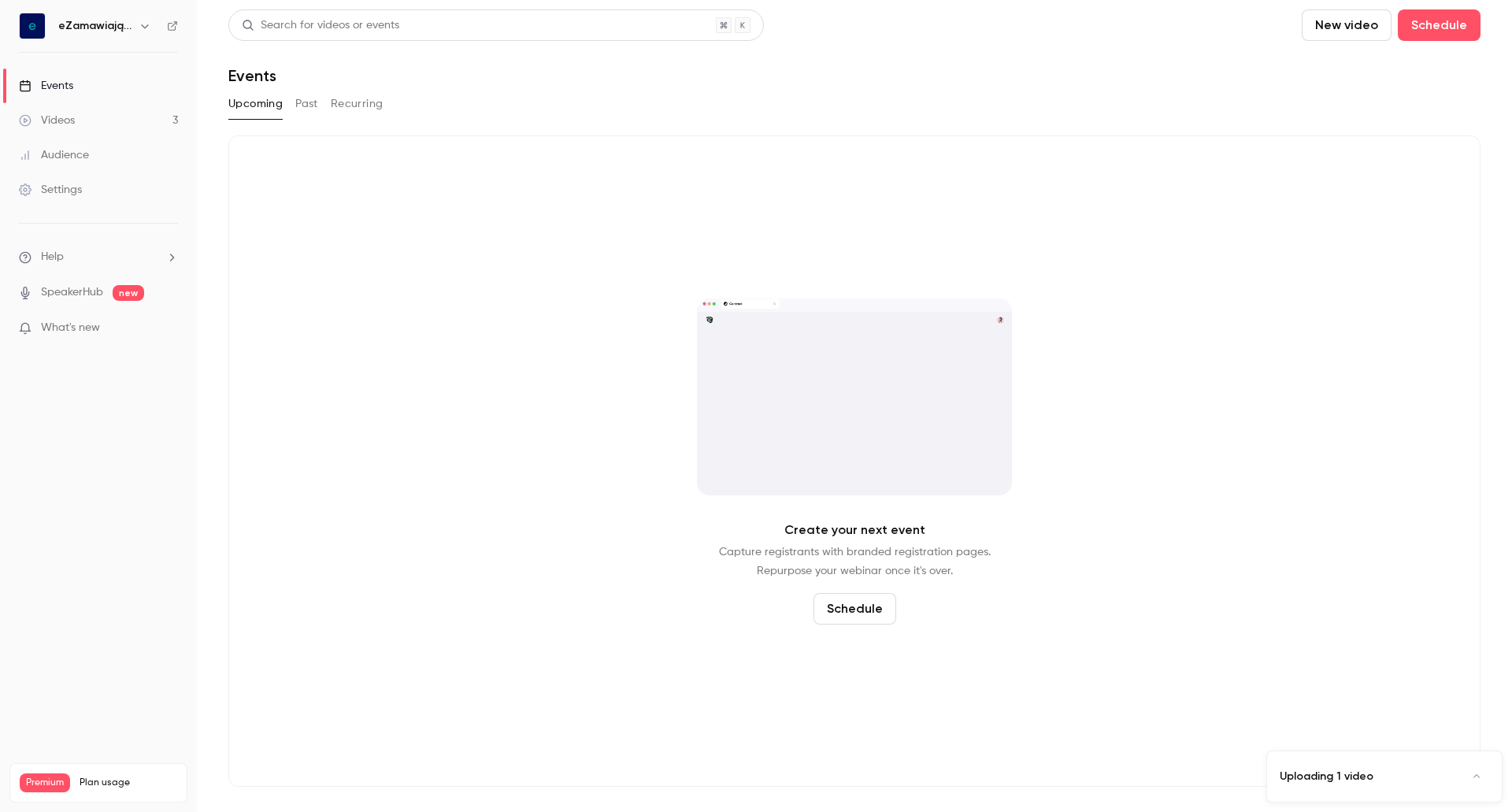
click at [1392, 764] on div "Uploading 1 video" at bounding box center [1384, 776] width 234 height 50
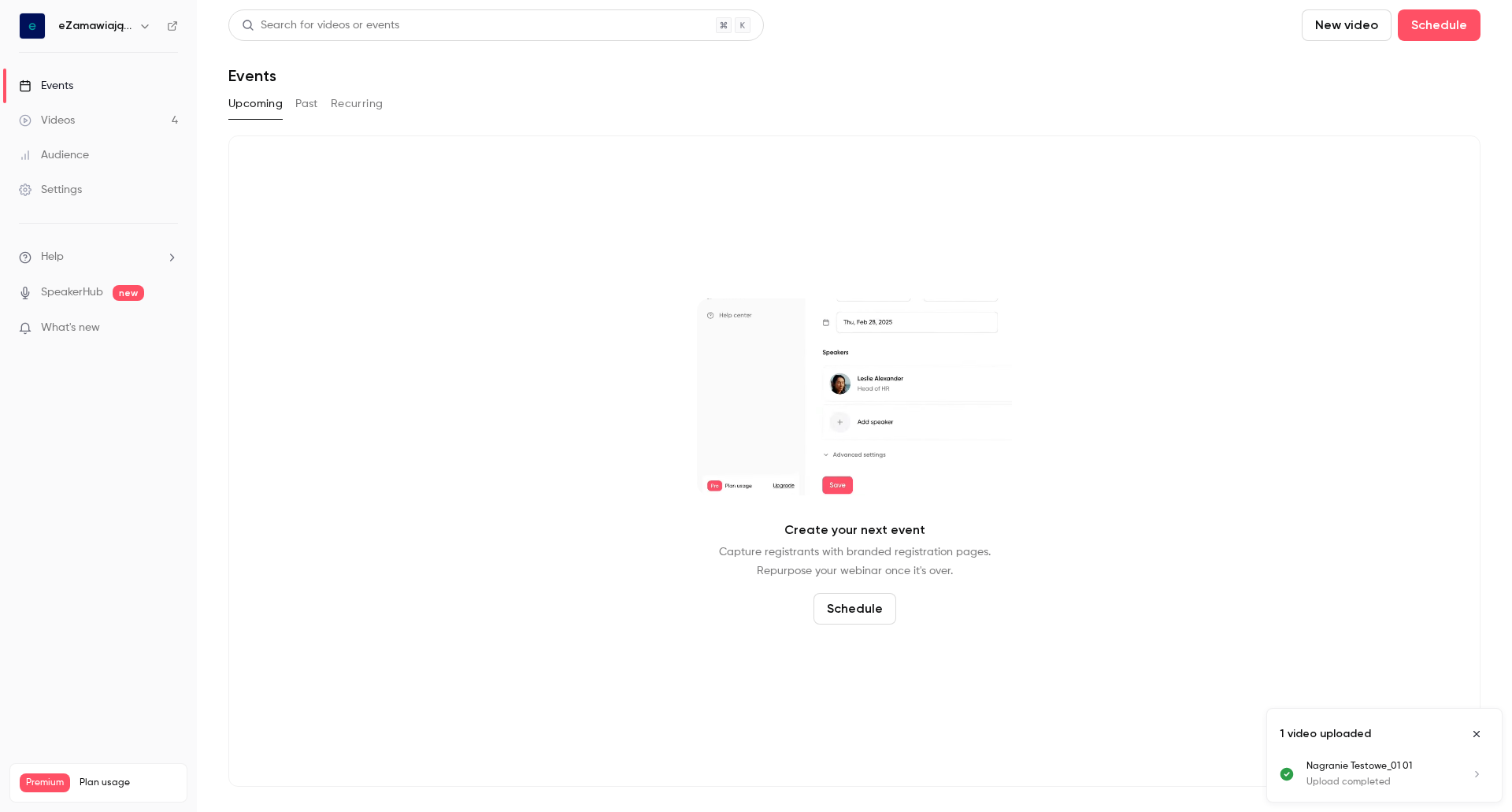
click at [1468, 774] on button "Uploads list" at bounding box center [1476, 773] width 25 height 25
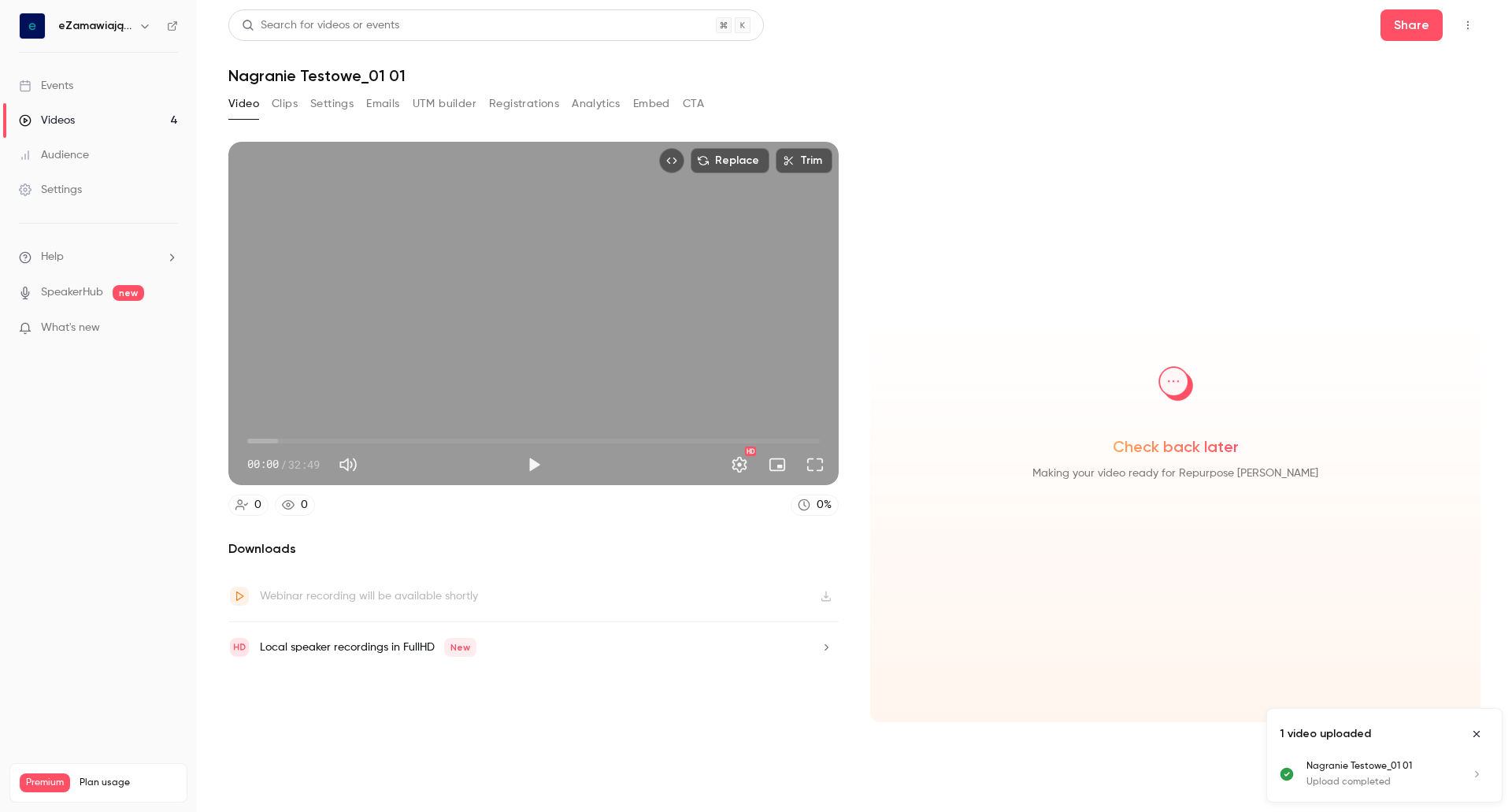
click at [1471, 28] on icon "Top Bar Actions" at bounding box center [1468, 24] width 13 height 11
click at [92, 119] on div at bounding box center [756, 406] width 1512 height 812
click at [341, 370] on div "Replace Trim 00:00 00:00 / 32:49 HD" at bounding box center [534, 313] width 611 height 343
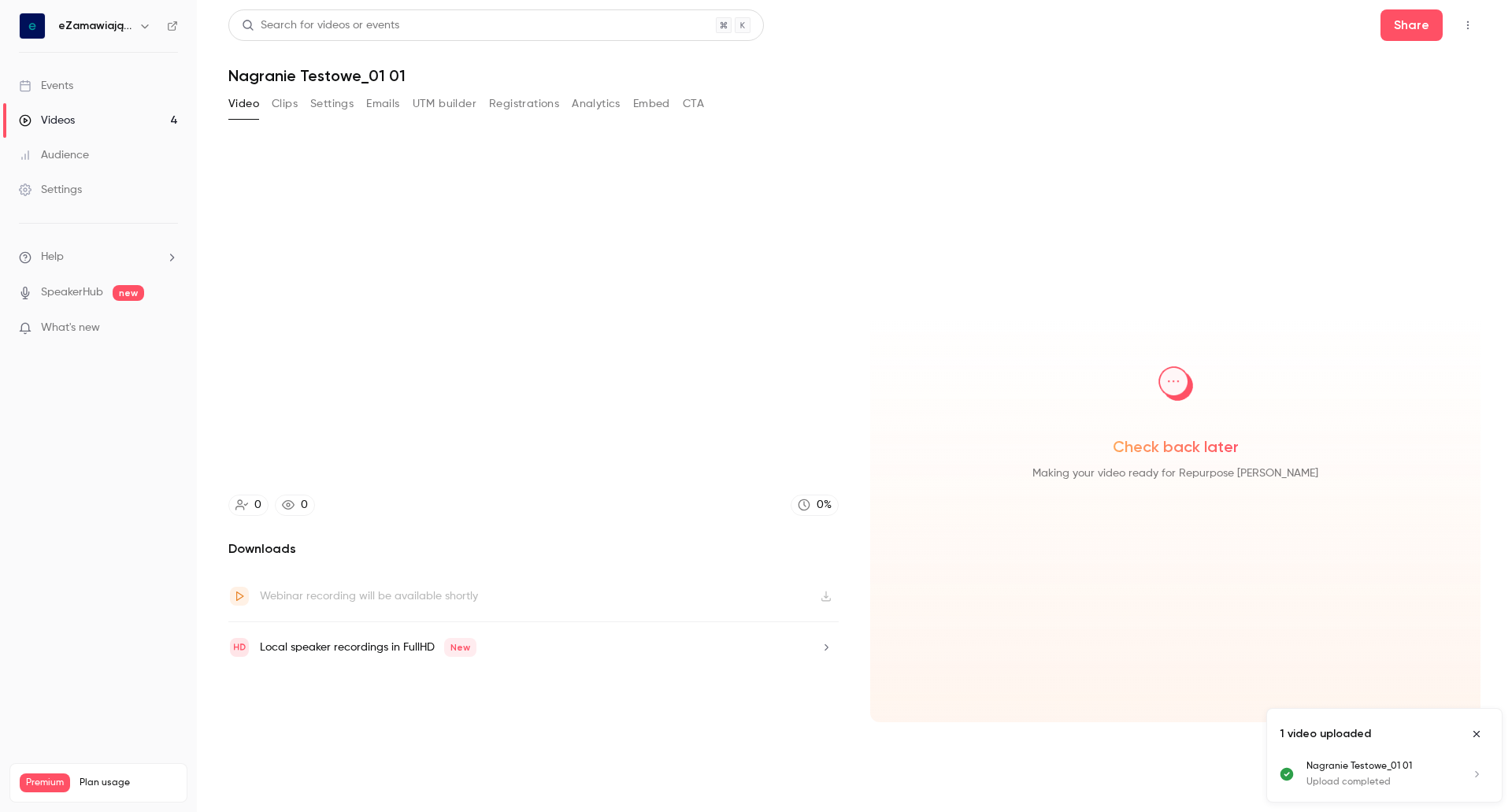
click at [1462, 27] on icon "Top Bar Actions" at bounding box center [1468, 24] width 13 height 11
type input "****"
drag, startPoint x: 384, startPoint y: 506, endPoint x: 558, endPoint y: 571, distance: 185.7
click at [558, 571] on div at bounding box center [756, 406] width 1512 height 812
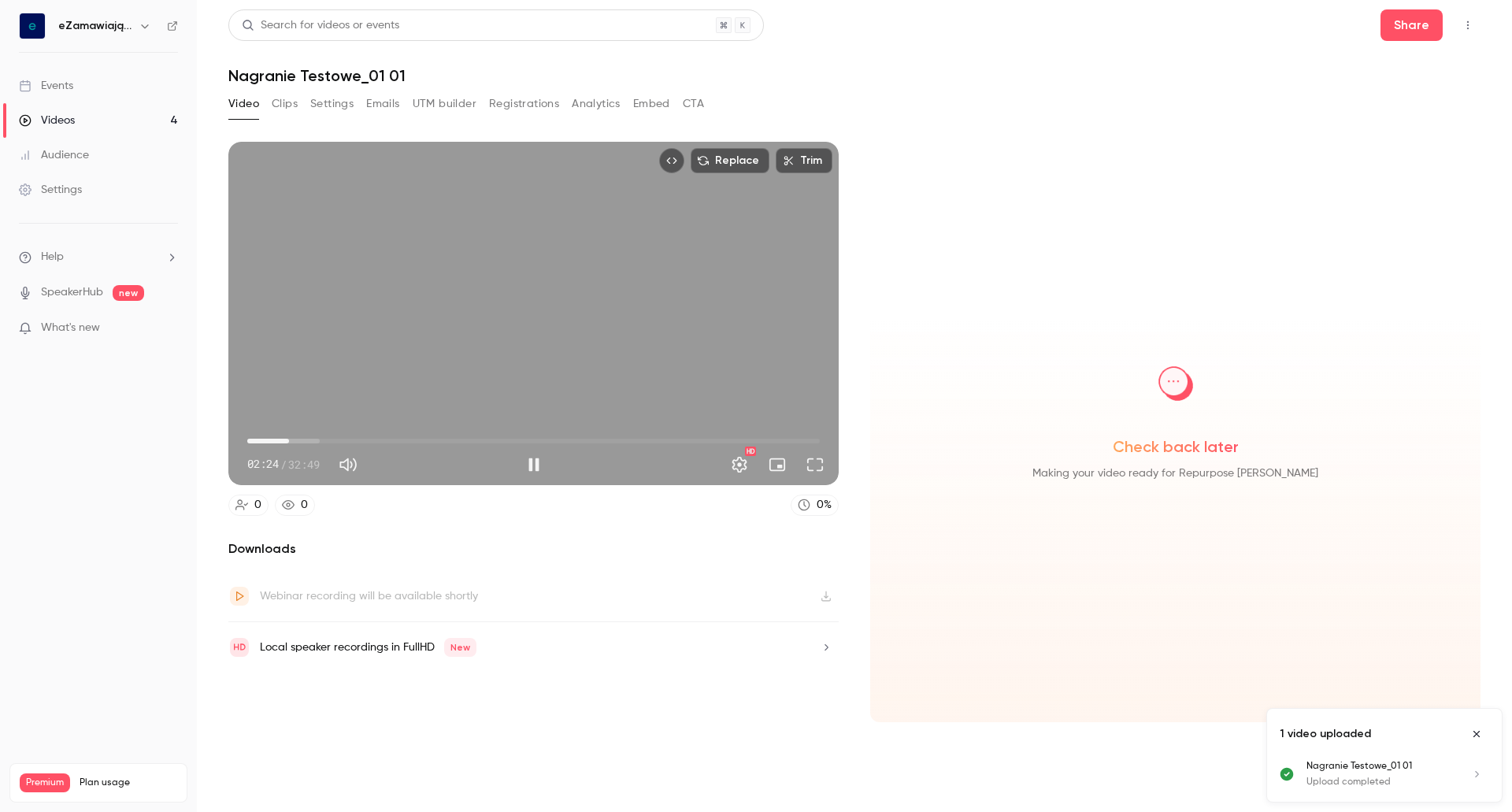
click at [274, 433] on span "02:24" at bounding box center [533, 441] width 572 height 25
click at [272, 439] on span "01:32" at bounding box center [274, 441] width 5 height 5
click at [265, 440] on span "01:09" at bounding box center [267, 441] width 5 height 5
click at [261, 442] on span "00:57" at bounding box center [263, 441] width 5 height 5
click at [441, 371] on div "Replace Trim 01:24 01:24 / 32:49 HD" at bounding box center [534, 313] width 611 height 343
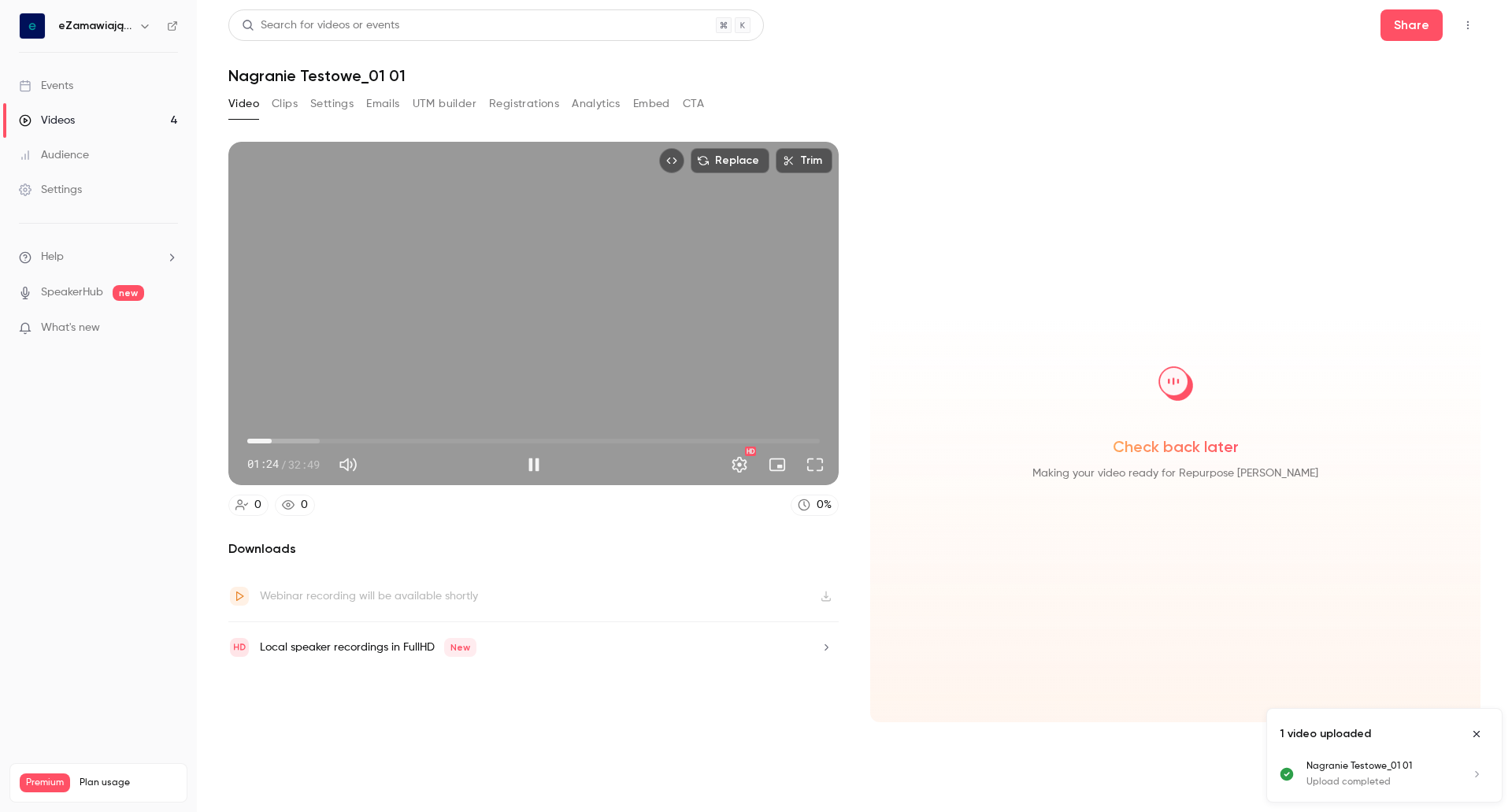
type input "****"
